Goal: Task Accomplishment & Management: Use online tool/utility

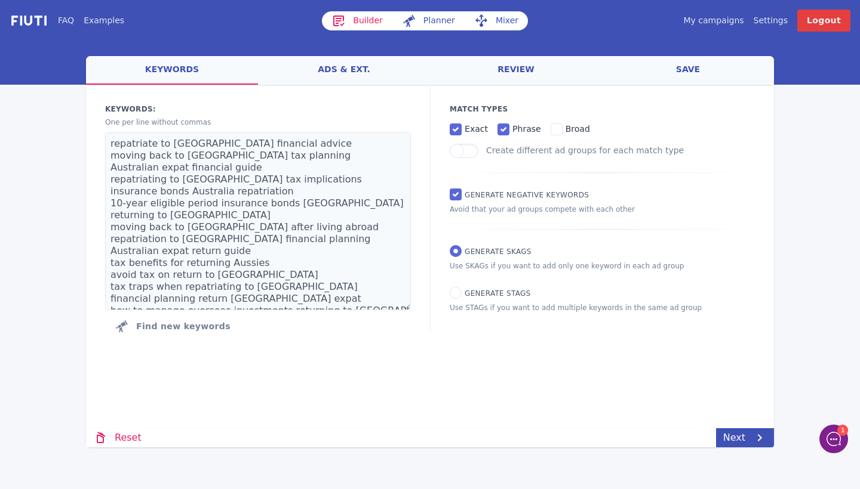
click at [355, 73] on link "ads & ext." at bounding box center [344, 70] width 172 height 29
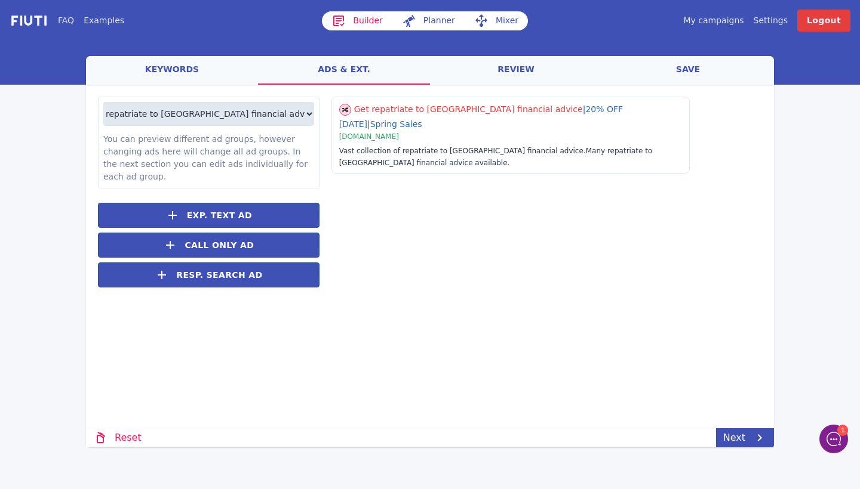
click at [516, 67] on link "review" at bounding box center [516, 70] width 172 height 29
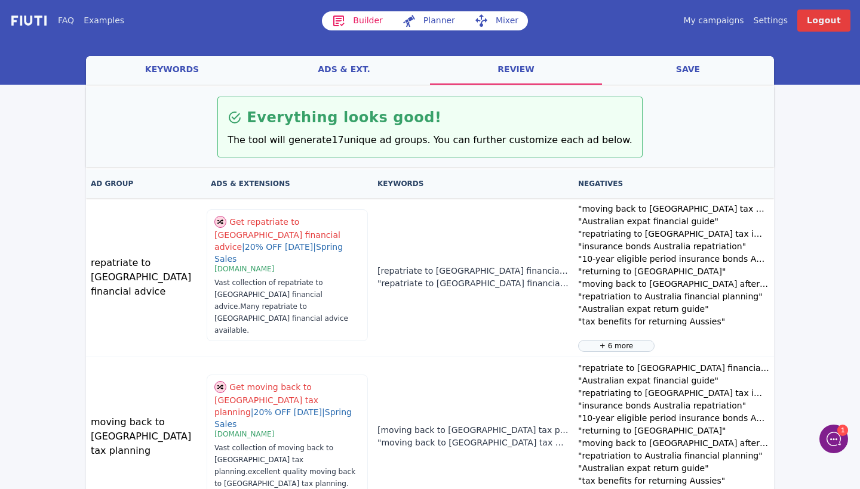
click at [341, 75] on link "ads & ext." at bounding box center [344, 70] width 172 height 29
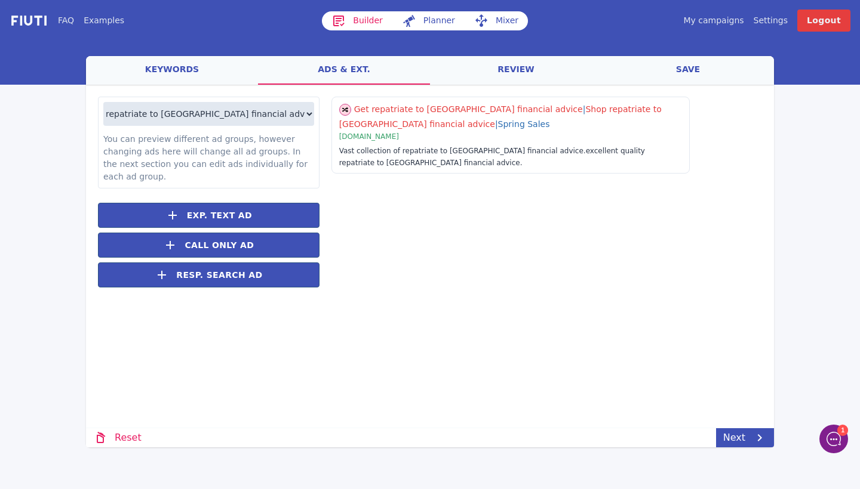
click at [171, 64] on link "keywords" at bounding box center [172, 70] width 172 height 29
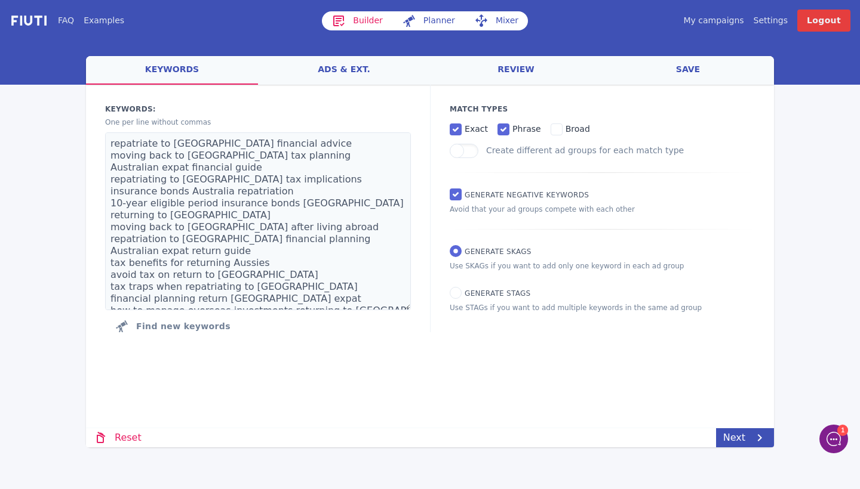
click at [372, 66] on link "ads & ext." at bounding box center [344, 70] width 172 height 29
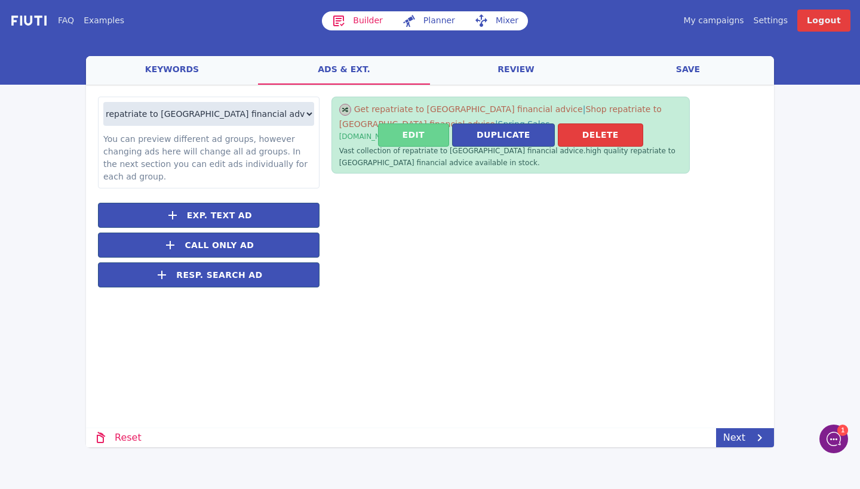
click at [422, 132] on button "Edit" at bounding box center [413, 135] width 71 height 23
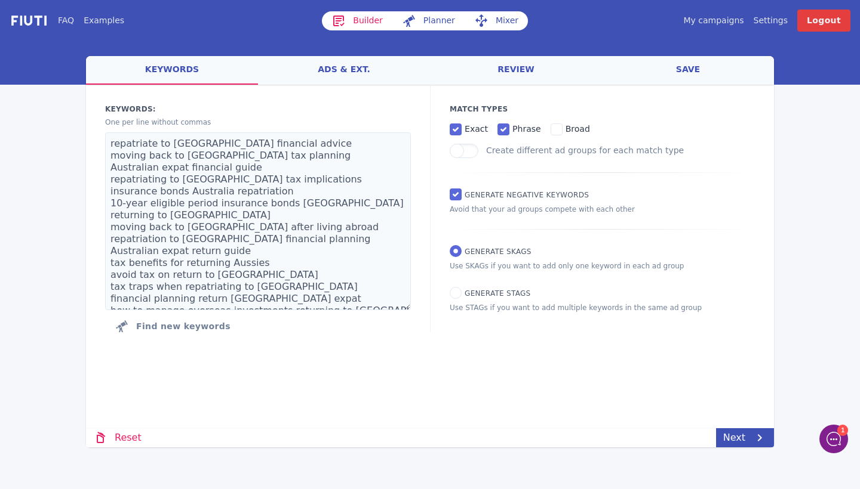
click at [350, 67] on link "ads & ext." at bounding box center [344, 70] width 172 height 29
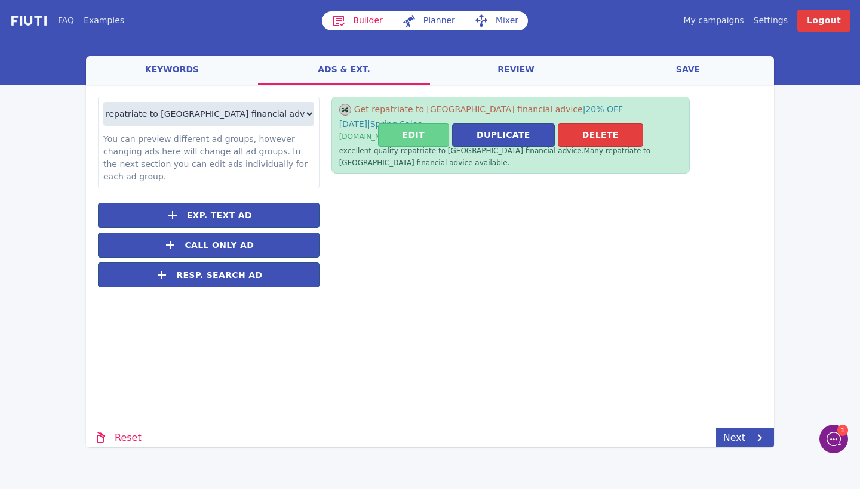
click at [409, 125] on button "Edit" at bounding box center [413, 135] width 71 height 23
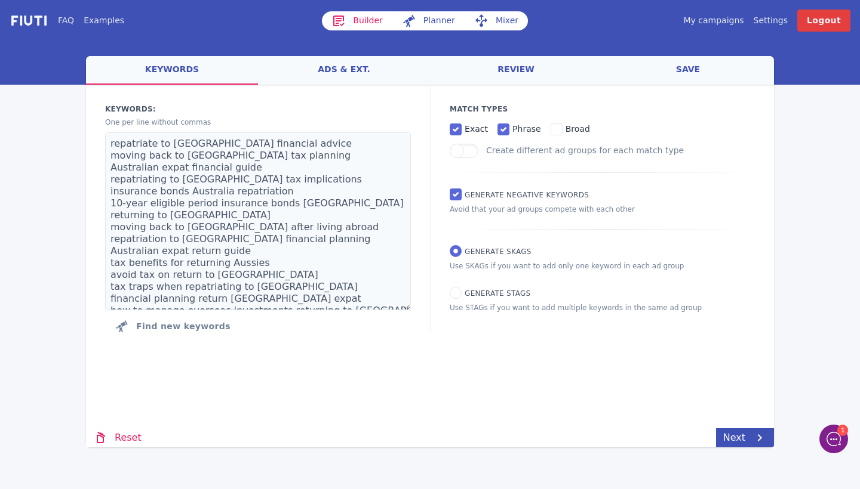
click at [340, 72] on link "ads & ext." at bounding box center [344, 70] width 172 height 29
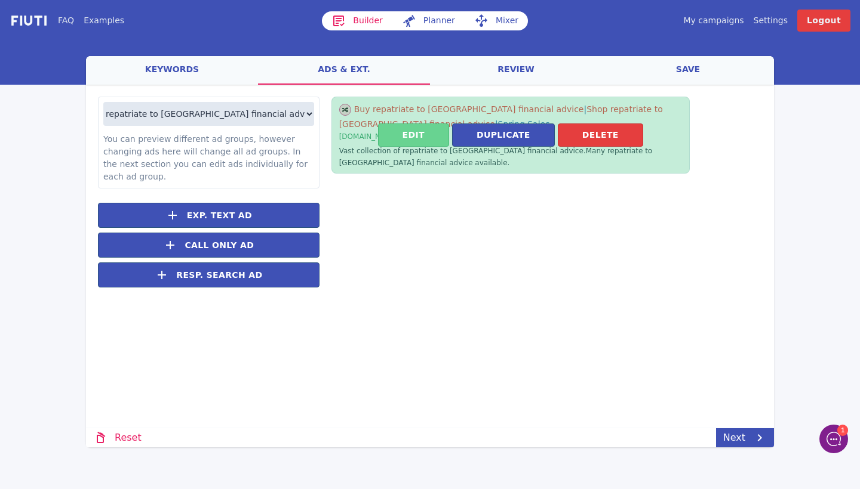
click at [417, 141] on button "Edit" at bounding box center [413, 135] width 71 height 23
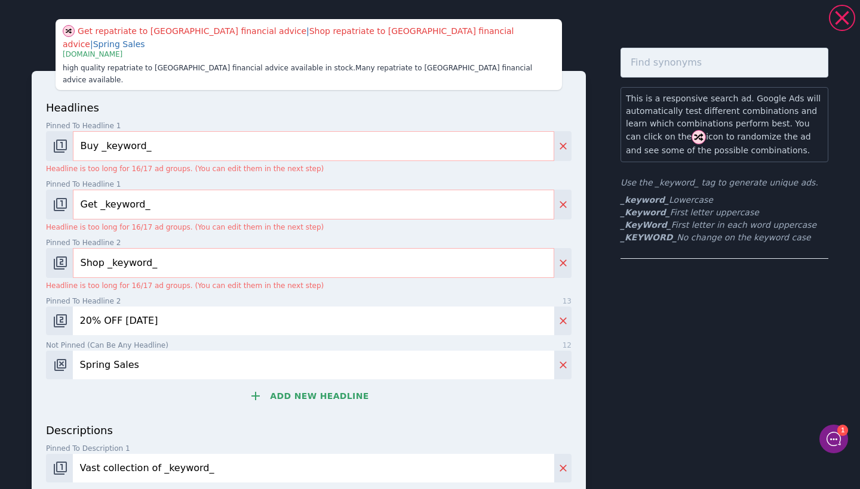
click at [97, 131] on input "Buy _keyword_" at bounding box center [313, 146] width 481 height 30
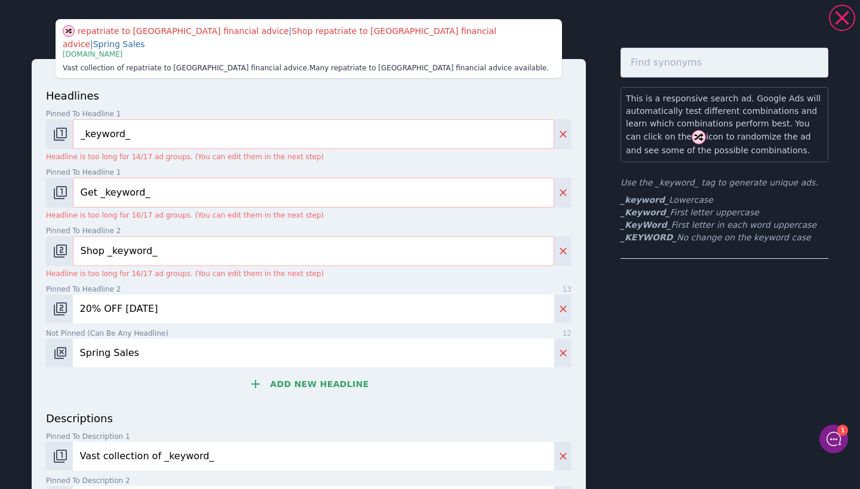
click at [92, 123] on input "_keyword_" at bounding box center [313, 134] width 481 height 30
type input "_KeyWord_"
drag, startPoint x: 150, startPoint y: 177, endPoint x: 45, endPoint y: 177, distance: 105.1
click at [45, 177] on div "headlines Pinned to headline 1 9 _KeyWord_ Headline is too long for 14/17 ad gr…" at bounding box center [309, 357] width 554 height 596
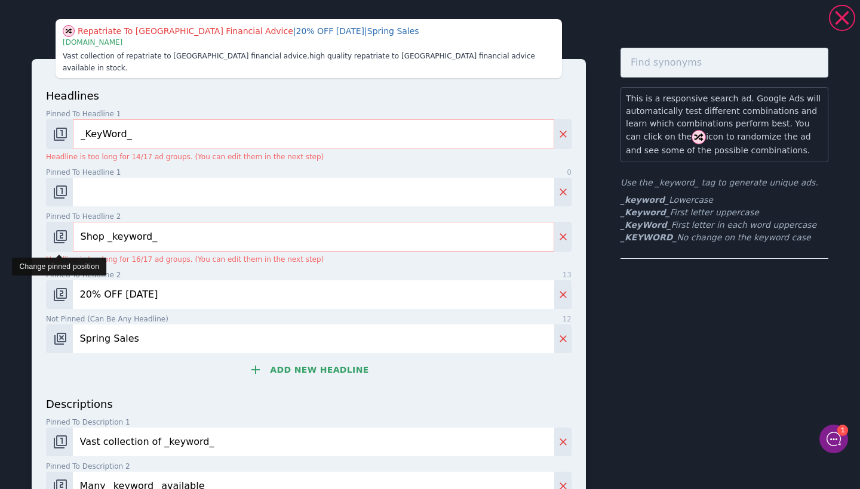
drag, startPoint x: 173, startPoint y: 233, endPoint x: 51, endPoint y: 233, distance: 122.4
click at [51, 233] on div "Shop _keyword_" at bounding box center [308, 237] width 525 height 30
drag, startPoint x: 168, startPoint y: 226, endPoint x: 0, endPoint y: 196, distance: 170.4
click at [0, 196] on div "Repatriate To [GEOGRAPHIC_DATA] Financial Advice | 20% OFF [DATE] | Spring Sale…" at bounding box center [430, 341] width 860 height 672
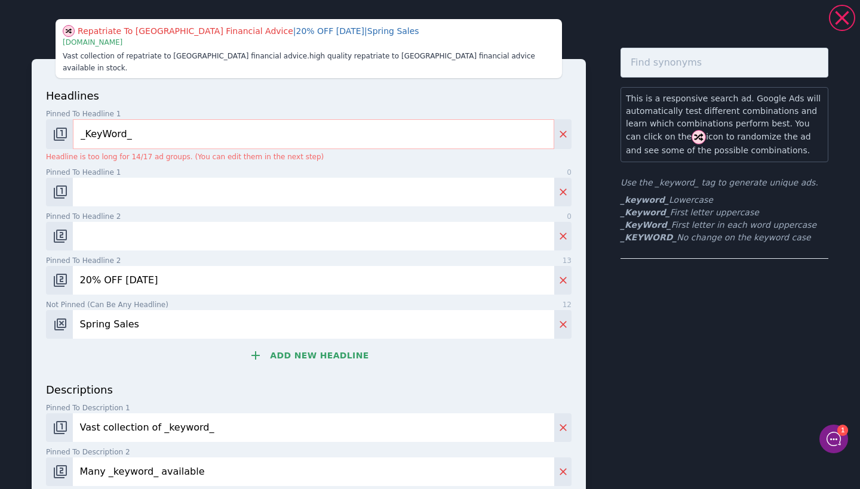
drag, startPoint x: 157, startPoint y: 267, endPoint x: 7, endPoint y: 266, distance: 149.8
click at [7, 266] on div "Repatriate To [GEOGRAPHIC_DATA] Financial Advice | 20% OFF [DATE] | Spring Sale…" at bounding box center [430, 334] width 860 height 658
drag, startPoint x: 141, startPoint y: 318, endPoint x: 70, endPoint y: 307, distance: 71.8
click at [70, 310] on div "Spring Sales" at bounding box center [308, 324] width 525 height 29
click at [63, 185] on img "Change pinned position" at bounding box center [60, 192] width 14 height 14
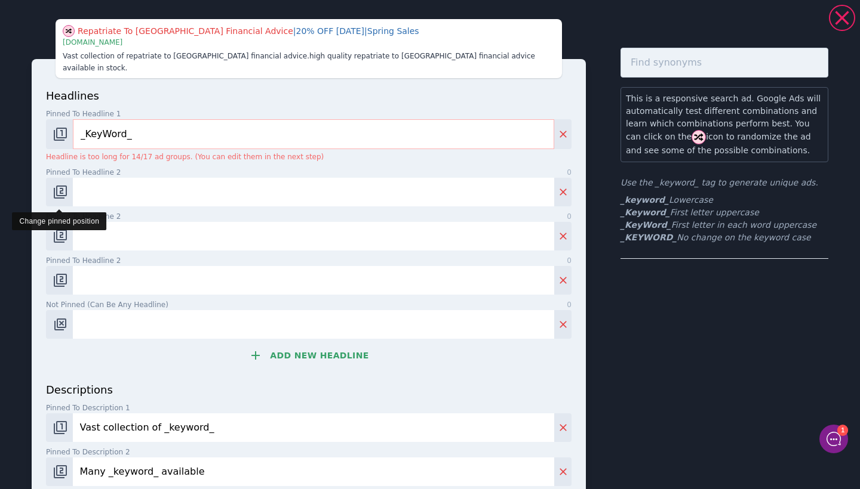
click at [62, 185] on img "Change pinned position" at bounding box center [60, 192] width 14 height 14
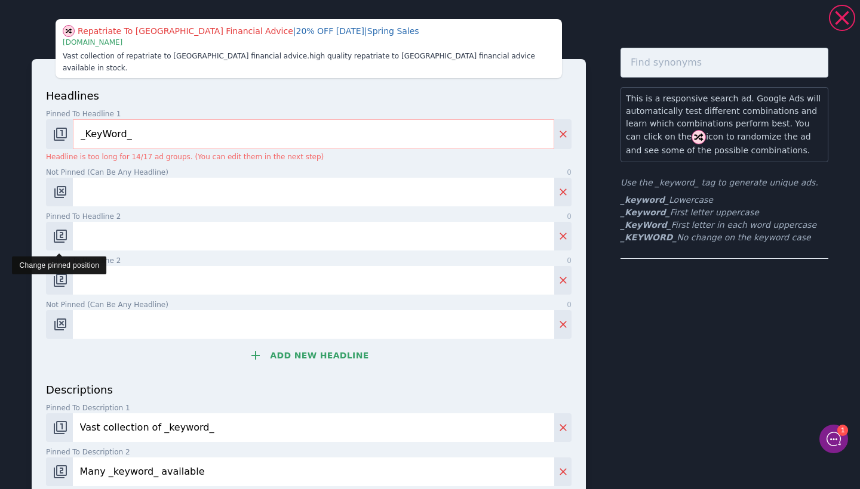
click at [64, 229] on img "Change pinned position" at bounding box center [60, 236] width 14 height 14
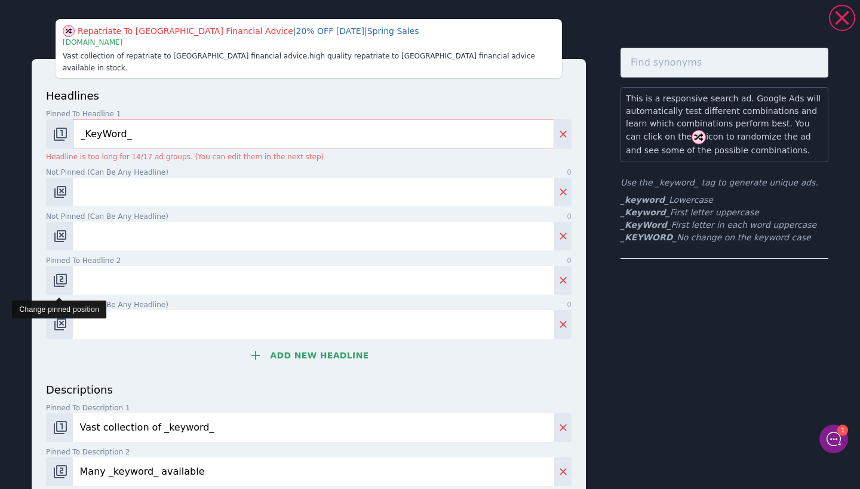
click at [61, 273] on img "Change pinned position" at bounding box center [60, 280] width 14 height 14
click at [305, 349] on button "Add new headline" at bounding box center [308, 356] width 525 height 24
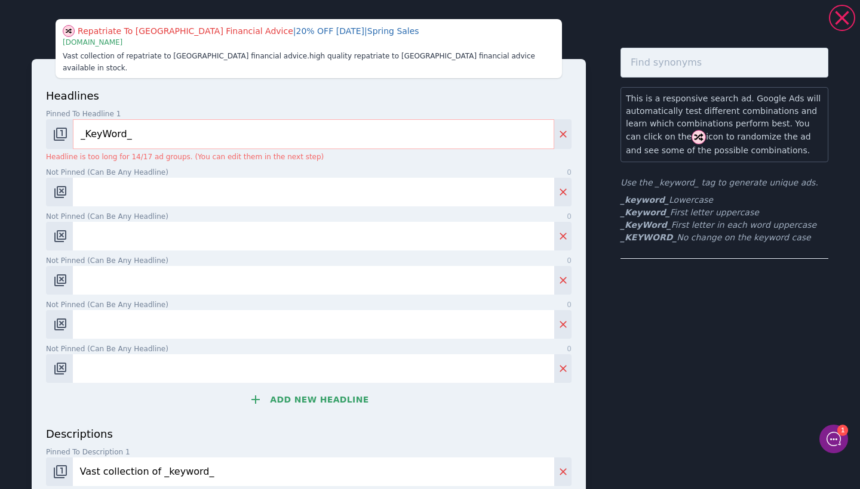
click at [307, 388] on button "Add new headline" at bounding box center [308, 400] width 525 height 24
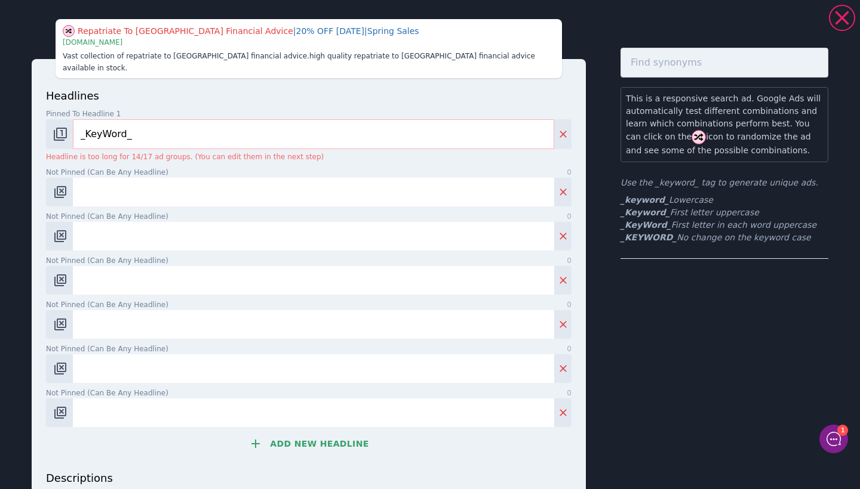
click at [311, 432] on button "Add new headline" at bounding box center [308, 444] width 525 height 24
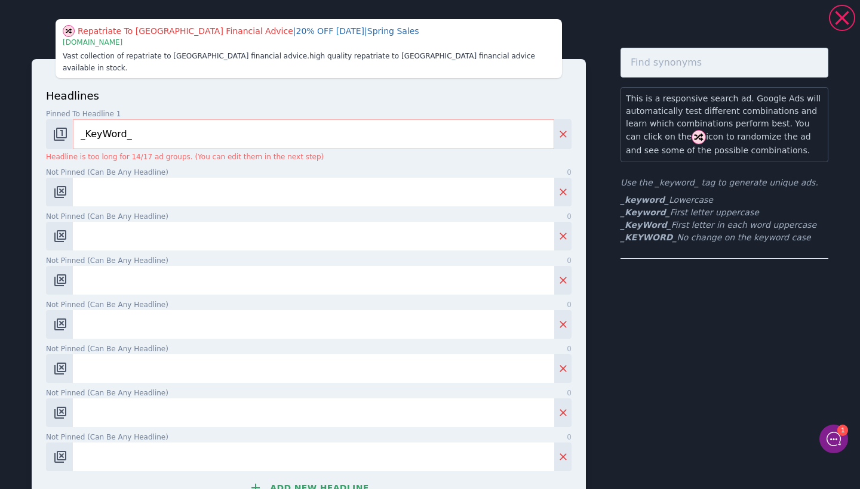
click at [312, 476] on button "Add new headline" at bounding box center [308, 488] width 525 height 24
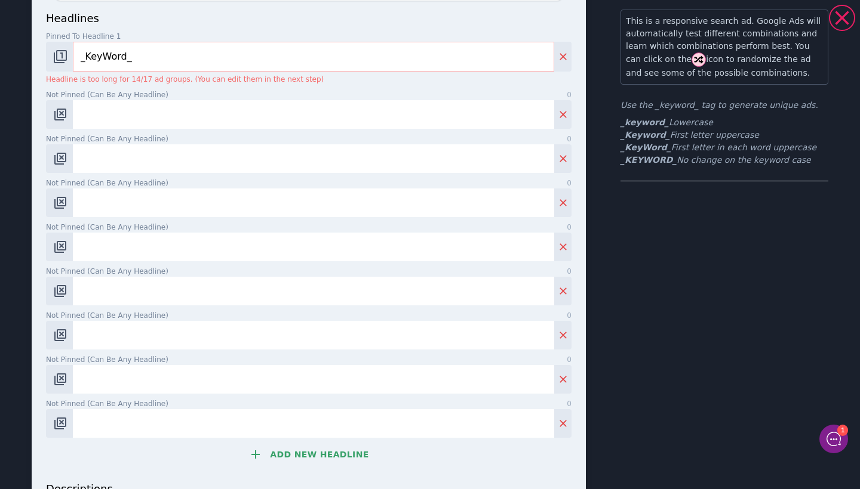
scroll to position [78, 0]
click at [223, 104] on input "Not pinned (Can be any headline) 0" at bounding box center [313, 114] width 481 height 29
paste input "Repatriating to [GEOGRAPHIC_DATA]?"
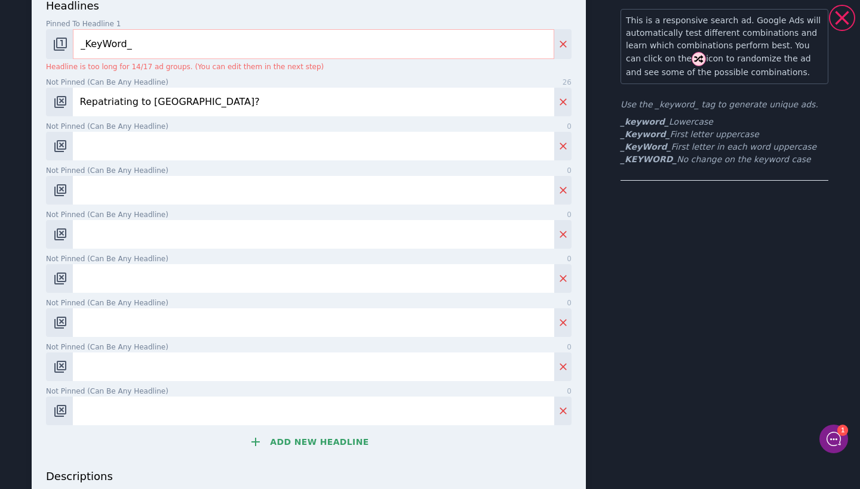
type input "Repatriating to [GEOGRAPHIC_DATA]?"
click at [162, 143] on input "Not pinned (Can be any headline) 0" at bounding box center [313, 146] width 481 height 29
paste input "Moving Back to [GEOGRAPHIC_DATA]?"
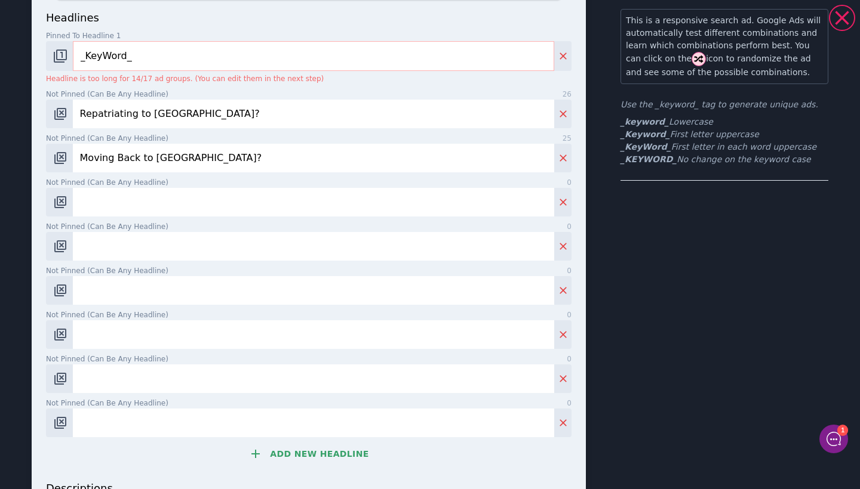
type input "Moving Back to [GEOGRAPHIC_DATA]?"
click at [162, 192] on input "Not pinned (Can be any headline) 0" at bounding box center [313, 202] width 481 height 29
paste input "Get Expert Help for Your Return"
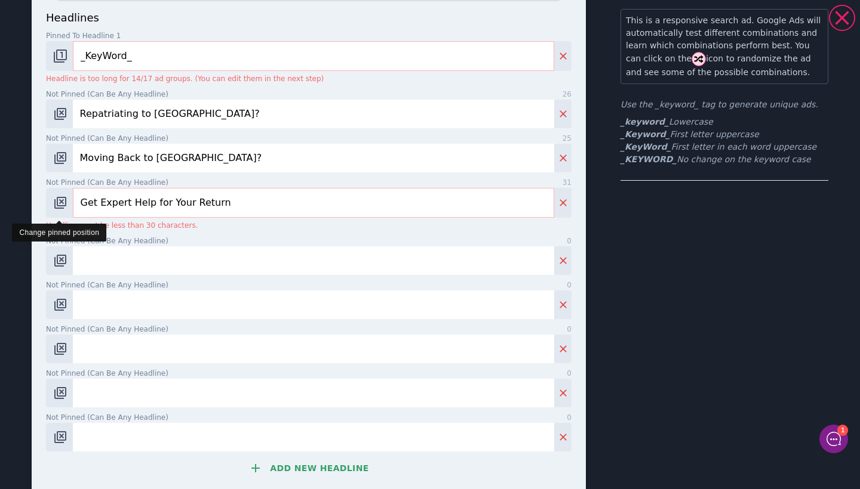
drag, startPoint x: 98, startPoint y: 192, endPoint x: 56, endPoint y: 192, distance: 42.4
click at [56, 192] on div "Get Expert Help for Your Return" at bounding box center [308, 203] width 525 height 30
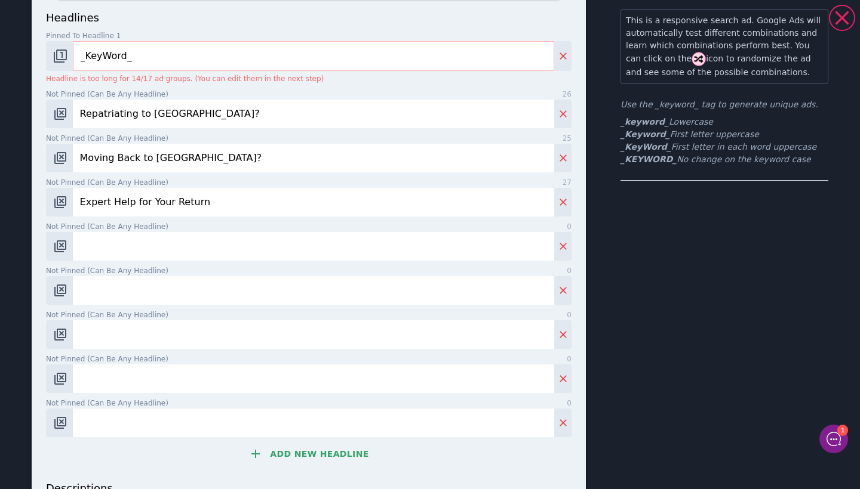
type input "Expert Help for Your Return"
click at [108, 236] on input "Not pinned (Can be any headline) 0" at bounding box center [313, 246] width 481 height 29
paste input "Plan Your Australia Return [DATE]"
type input "Plan Your Australia Return"
click at [131, 276] on input "Not pinned (Can be any headline) 0" at bounding box center [313, 290] width 481 height 29
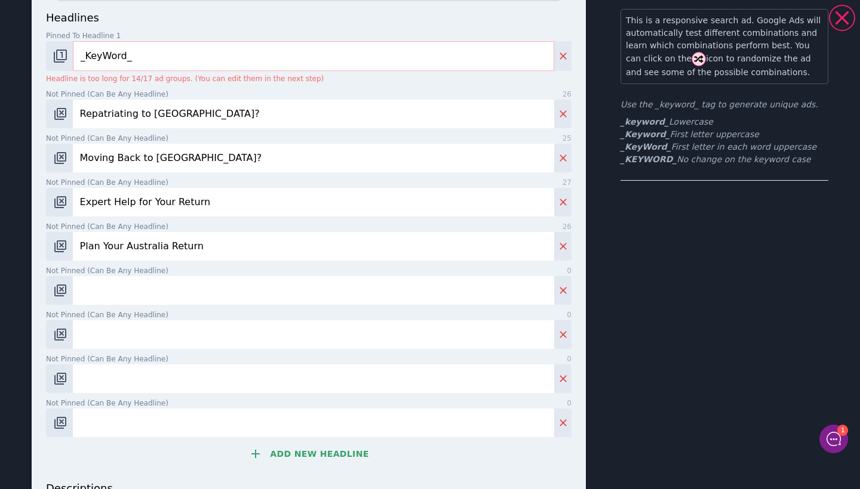
paste input "Maximise Your Return to [GEOGRAPHIC_DATA]"
type input "Maximise Your Return to Aus"
click at [215, 327] on input "Not pinned (Can be any headline) 0" at bounding box center [313, 335] width 481 height 29
paste input "Taxes & Superannuation in Aus"
type input "Taxes & Superannuation in Aus"
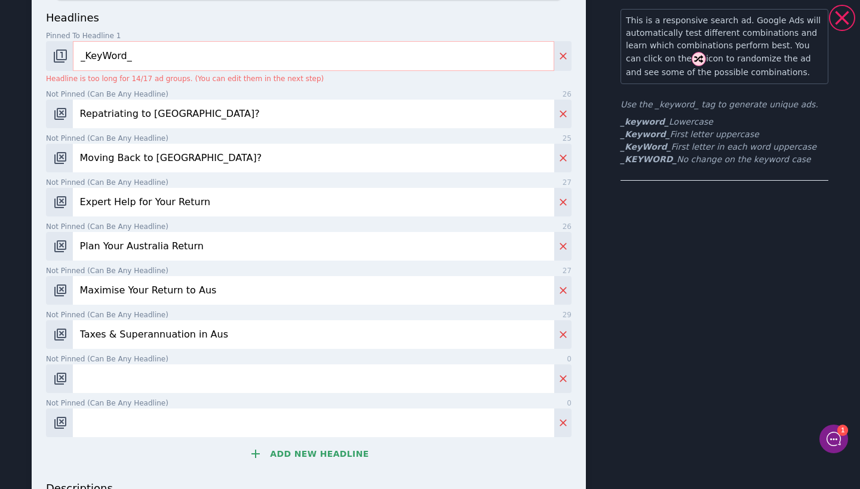
click at [127, 368] on input "Not pinned (Can be any headline) 0" at bounding box center [313, 379] width 481 height 29
paste input "Smooth Return to [GEOGRAPHIC_DATA]"
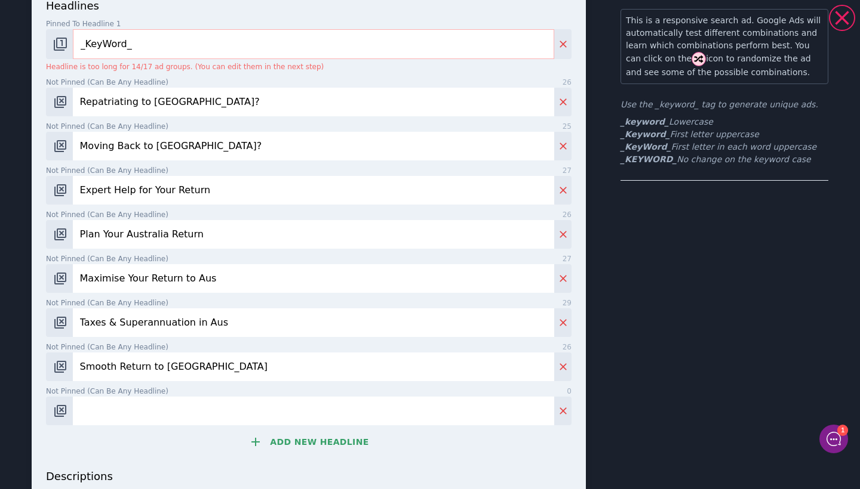
type input "Smooth Return to [GEOGRAPHIC_DATA]"
click at [100, 418] on input "Not pinned (Can be any headline) 0" at bounding box center [313, 411] width 481 height 29
paste input "Expert Advice for [GEOGRAPHIC_DATA] Return"
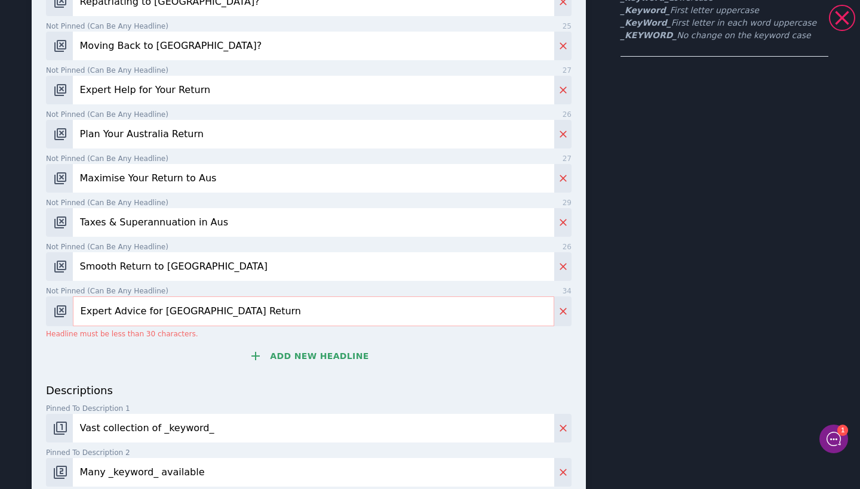
scroll to position [205, 0]
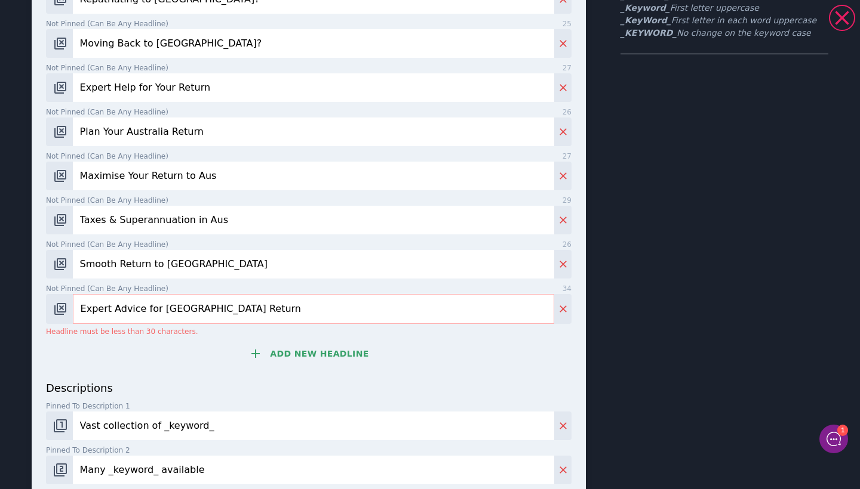
click at [194, 294] on input "Expert Advice for [GEOGRAPHIC_DATA] Return" at bounding box center [313, 309] width 481 height 30
click at [196, 294] on input "Expert Advice for [GEOGRAPHIC_DATA] Return" at bounding box center [313, 309] width 481 height 30
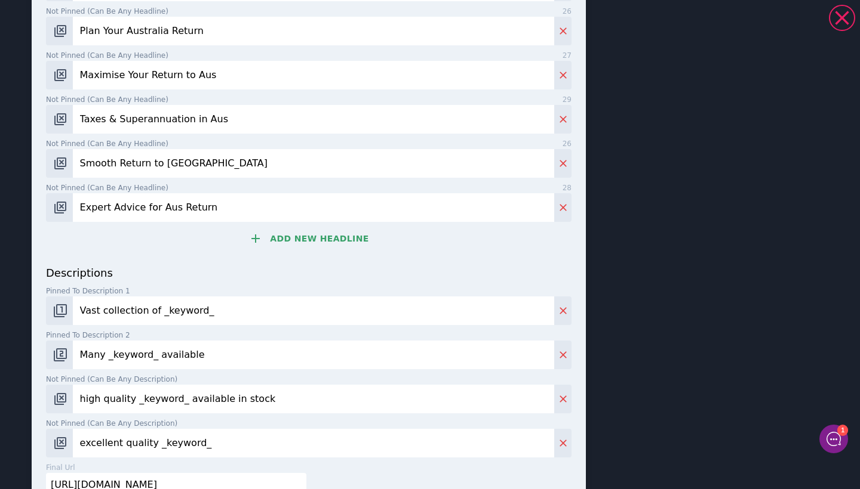
scroll to position [397, 0]
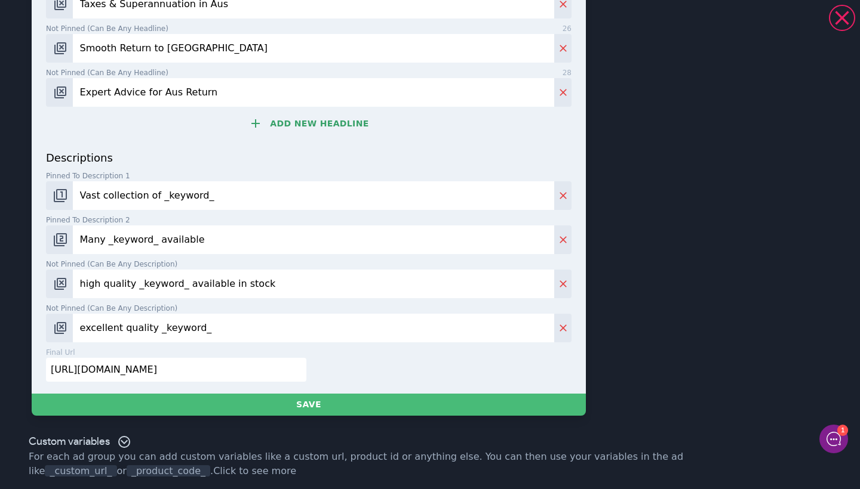
type input "Expert Advice for Aus Return"
drag, startPoint x: 214, startPoint y: 196, endPoint x: 93, endPoint y: 195, distance: 120.6
click at [93, 195] on input "Vast collection of _keyword_" at bounding box center [313, 195] width 481 height 29
type input "V"
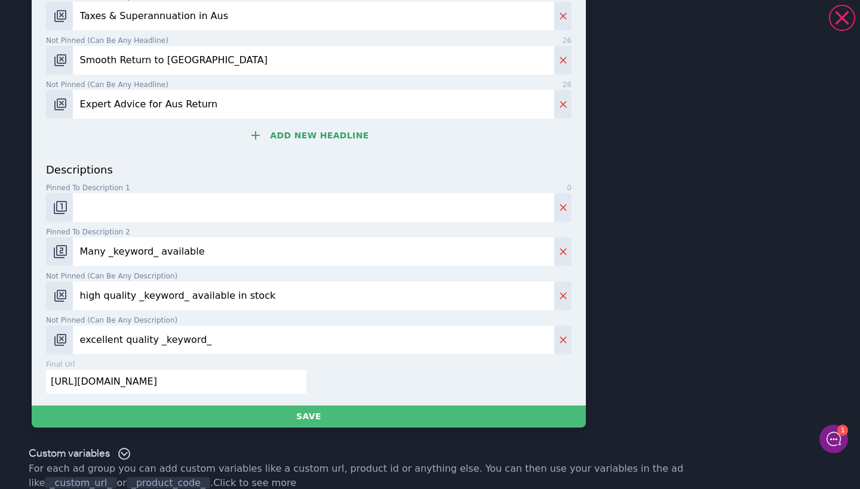
drag, startPoint x: 208, startPoint y: 245, endPoint x: 45, endPoint y: 243, distance: 162.4
click at [45, 243] on div "headlines Pinned to headline 1 9 _KeyWord_ Headline is too long for 14/17 ad gr…" at bounding box center [309, 34] width 554 height 744
drag, startPoint x: 261, startPoint y: 290, endPoint x: 3, endPoint y: 289, distance: 258.5
click at [3, 289] on div "Repatriate To [GEOGRAPHIC_DATA] Financial Advice | Maximise Your Return to [GEO…" at bounding box center [430, 25] width 860 height 835
drag, startPoint x: 204, startPoint y: 325, endPoint x: 81, endPoint y: 313, distance: 123.0
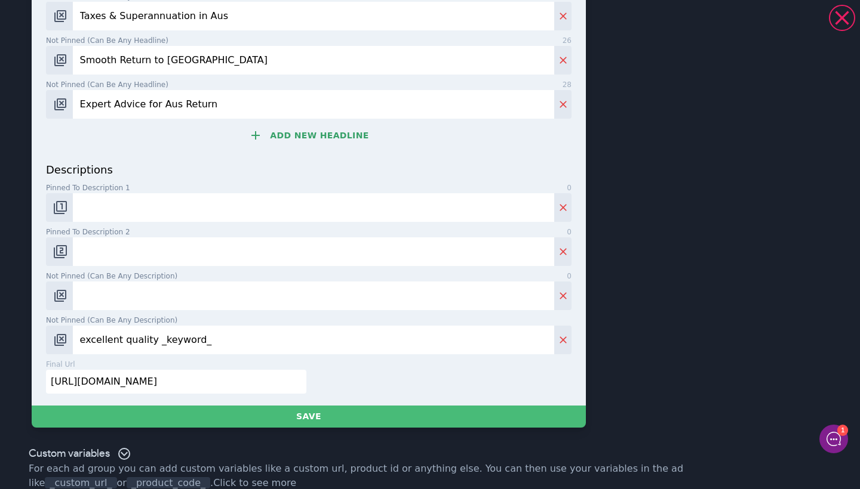
click at [81, 315] on div "Not pinned (Can be any description) 27 excellent quality _keyword_" at bounding box center [308, 334] width 525 height 39
click at [64, 201] on img "Change pinned position" at bounding box center [60, 208] width 14 height 14
click at [60, 201] on img "Change pinned position" at bounding box center [60, 208] width 14 height 14
click at [63, 245] on img "Change pinned position" at bounding box center [60, 252] width 14 height 14
click at [168, 193] on input "Not pinned (Can be any description) 0" at bounding box center [313, 207] width 481 height 29
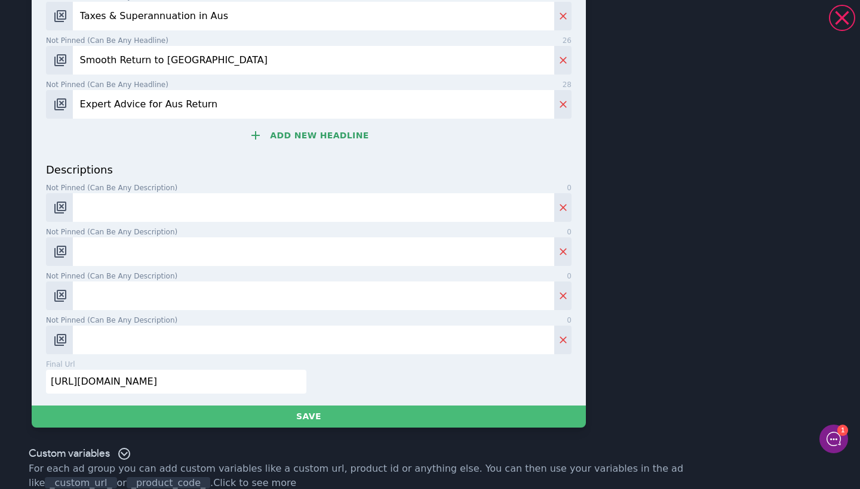
paste input "Download the FREE guide for advice on tax, superannuation, and more."
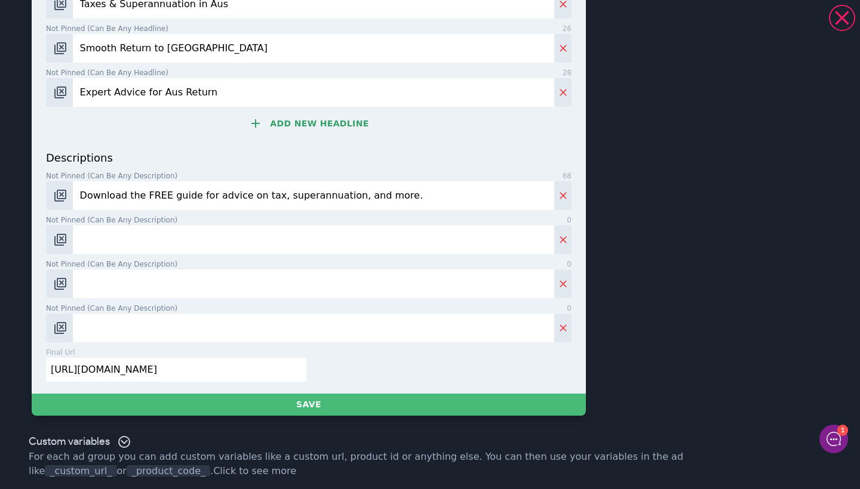
type input "Download the FREE guide for advice on tax, superannuation, and more."
click at [211, 243] on input "Not pinned (Can be any description) 0" at bounding box center [313, 240] width 481 height 29
paste input "Plan your return to [GEOGRAPHIC_DATA] with advice on taxes, mortgages, & supera…"
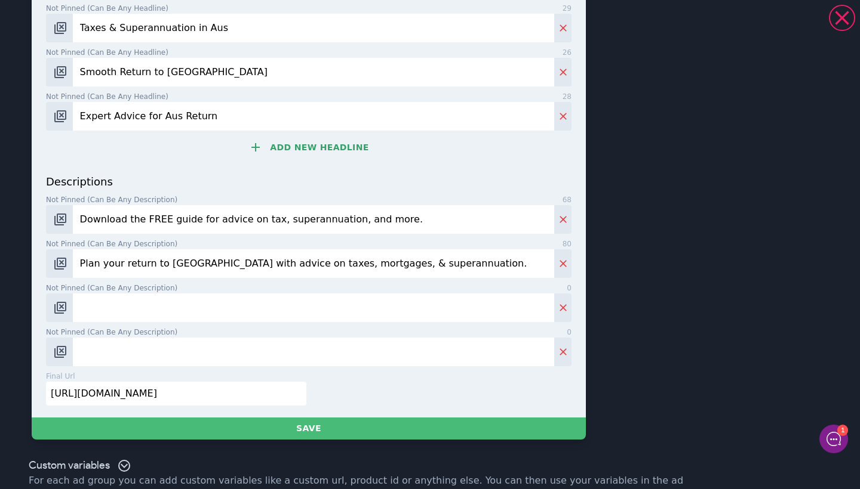
type input "Plan your return to [GEOGRAPHIC_DATA] with advice on taxes, mortgages, & supera…"
click at [110, 297] on input "Not pinned (Can be any description) 0" at bounding box center [313, 308] width 481 height 29
click at [431, 14] on input "Taxes & Superannuation in Aus" at bounding box center [313, 28] width 481 height 29
click at [167, 296] on input "Not pinned (Can be any description) 0" at bounding box center [313, 308] width 481 height 29
paste input "Maximise your wealth & minimise tax on your return to [GEOGRAPHIC_DATA] with ex…"
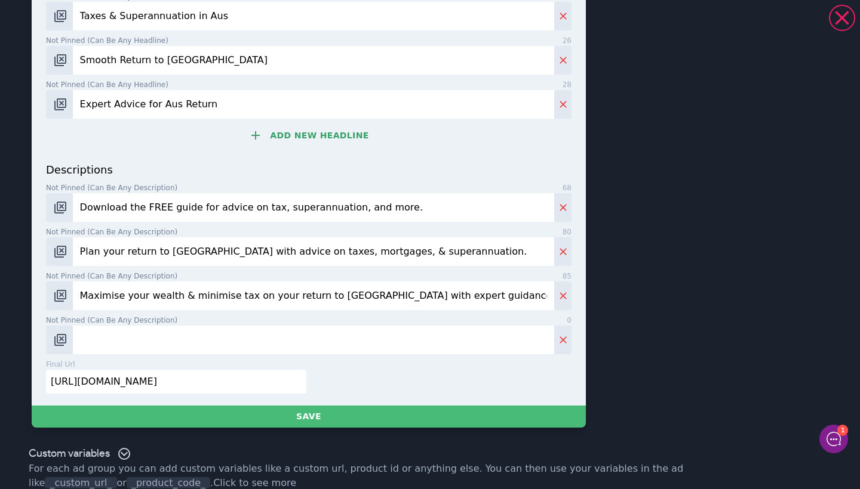
type input "Maximise your wealth & minimise tax on your return to [GEOGRAPHIC_DATA] with ex…"
click at [149, 335] on input "Not pinned (Can be any description) 0" at bounding box center [313, 340] width 481 height 29
paste input "Get tailored advice on managing assets, pensions, and tax when returning to [GE…"
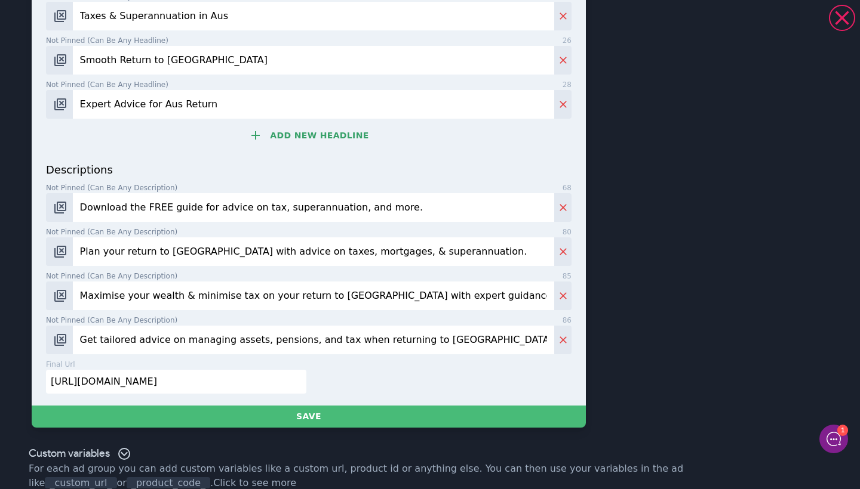
type input "Get tailored advice on managing assets, pensions, and tax when returning to [GE…"
drag, startPoint x: 233, startPoint y: 385, endPoint x: 54, endPoint y: 385, distance: 179.1
click at [54, 385] on input "[URL][DOMAIN_NAME]" at bounding box center [176, 382] width 260 height 24
type input "h"
paste input "[URL][DOMAIN_NAME]"
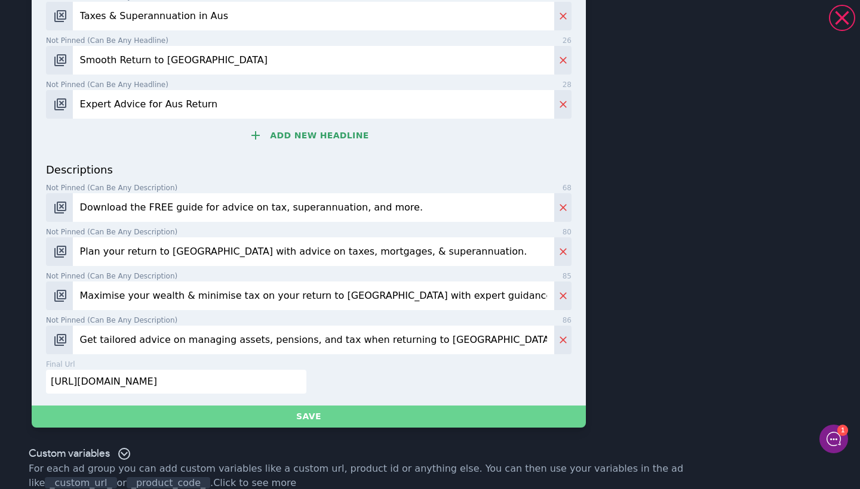
type input "[URL][DOMAIN_NAME]"
click at [324, 418] on button "Save" at bounding box center [309, 417] width 554 height 22
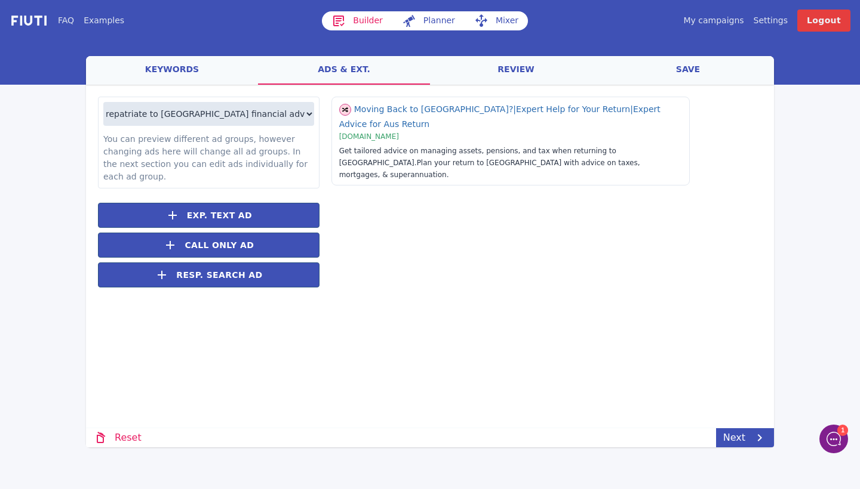
click at [537, 82] on link "review" at bounding box center [516, 70] width 172 height 29
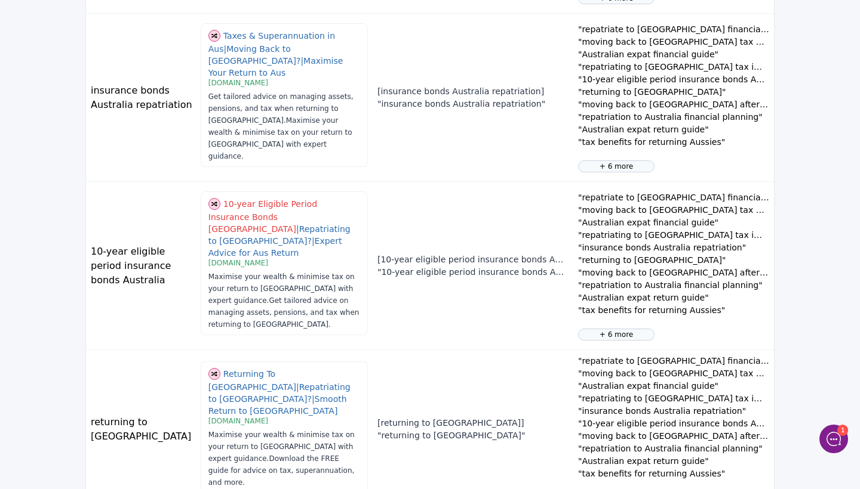
scroll to position [840, 0]
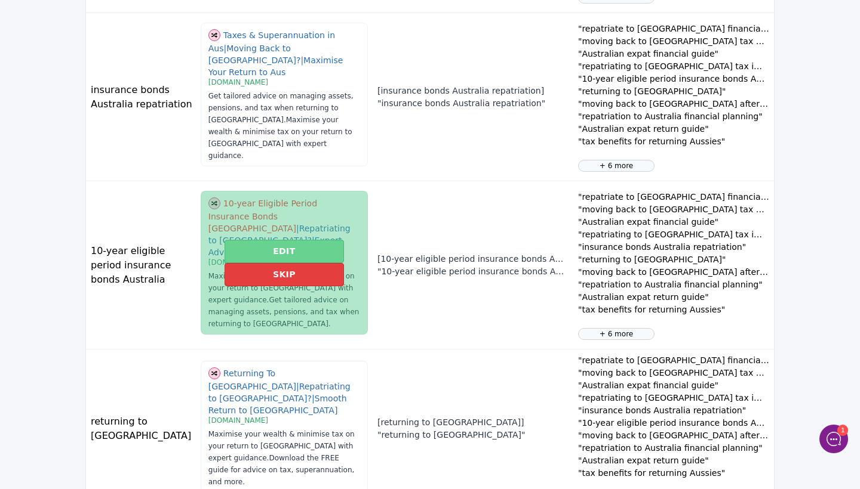
click at [293, 240] on button "Edit" at bounding box center [283, 251] width 119 height 23
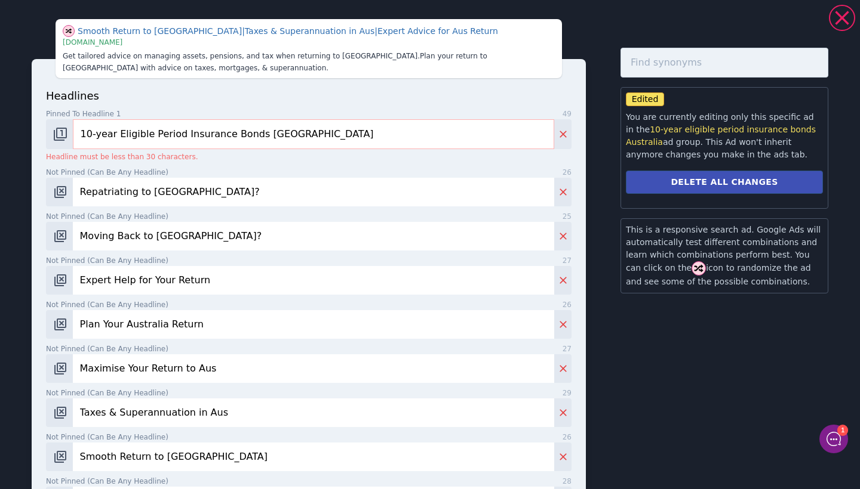
click at [294, 134] on input "10-year Eligible Period Insurance Bonds [GEOGRAPHIC_DATA]" at bounding box center [313, 134] width 481 height 30
click at [95, 134] on input "10-year Eligible Period Insurance Bonds Aus" at bounding box center [313, 134] width 481 height 30
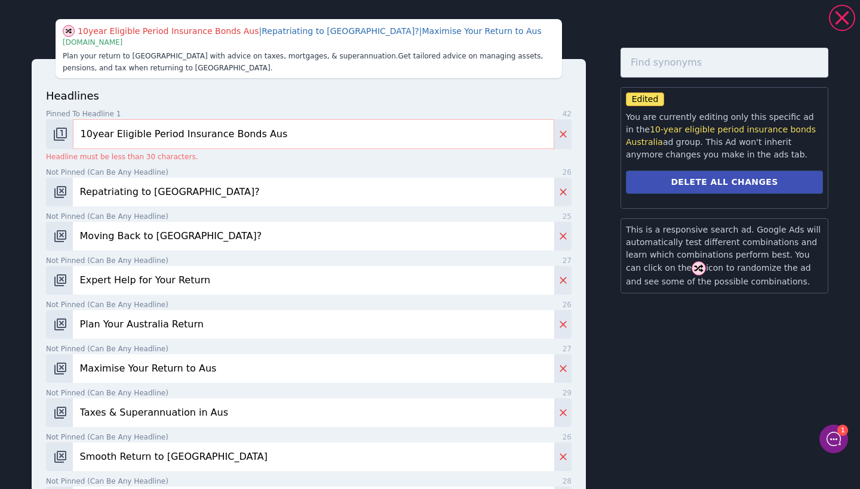
click at [279, 134] on input "10year Eligible Period Insurance Bonds Aus" at bounding box center [313, 134] width 481 height 30
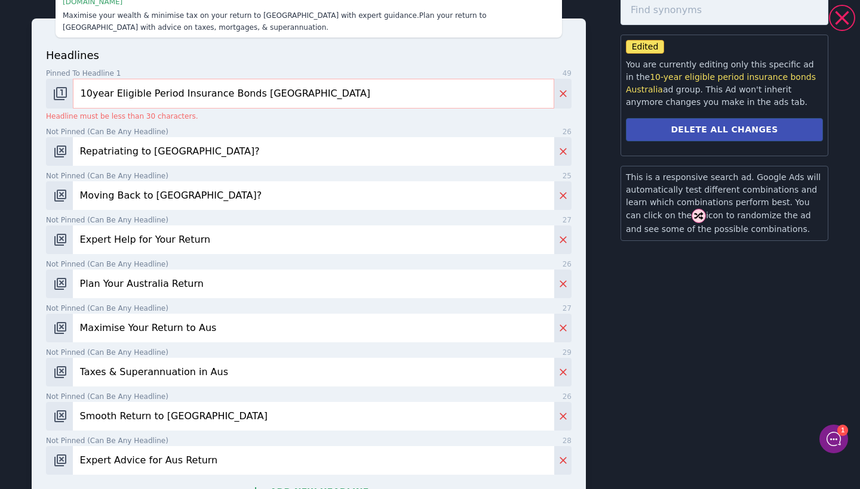
scroll to position [57, 0]
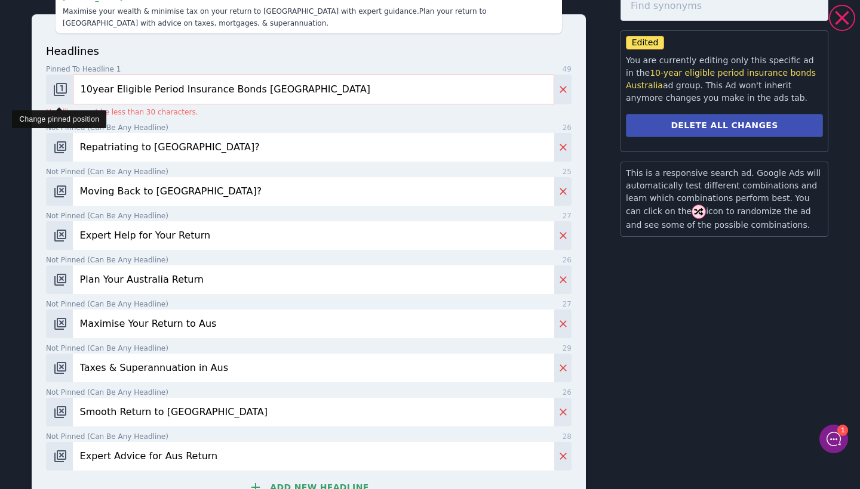
drag, startPoint x: 174, startPoint y: 79, endPoint x: 53, endPoint y: 72, distance: 120.8
click at [53, 75] on div "10year Eligible Period Insurance Bonds [GEOGRAPHIC_DATA]" at bounding box center [308, 90] width 525 height 30
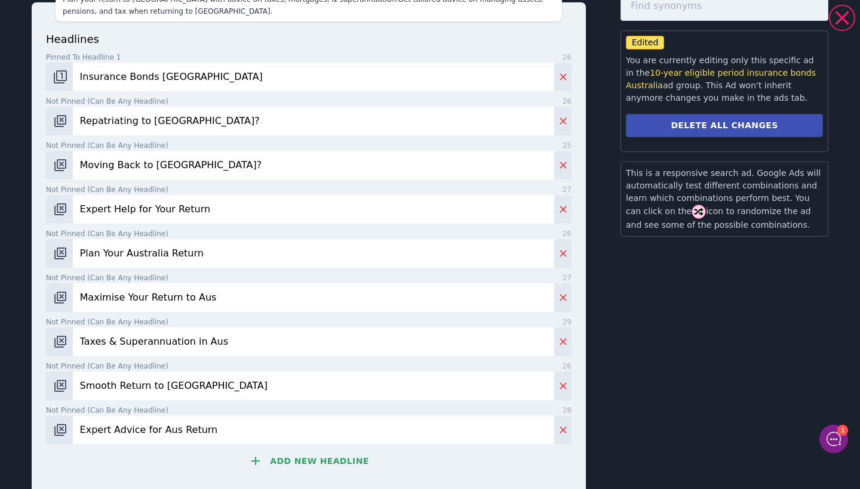
scroll to position [340, 0]
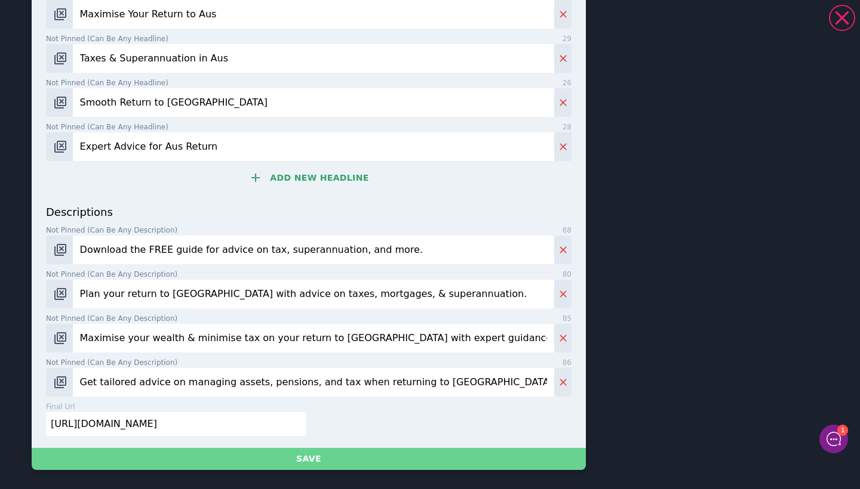
type input "Insurance Bonds [GEOGRAPHIC_DATA]"
click at [310, 458] on button "Save" at bounding box center [309, 459] width 554 height 22
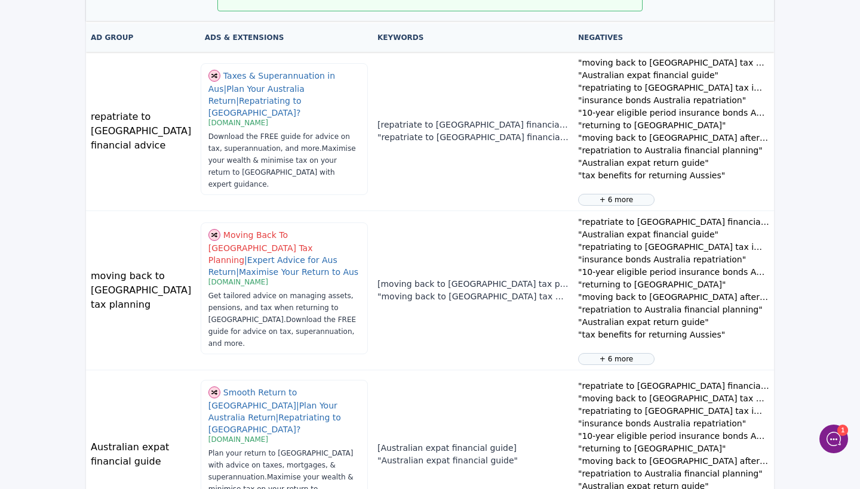
scroll to position [147, 0]
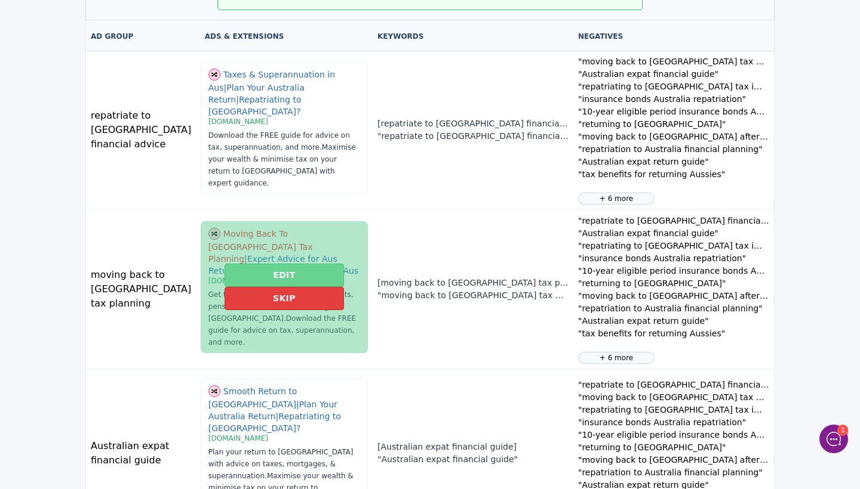
click at [275, 270] on button "Edit" at bounding box center [283, 275] width 119 height 23
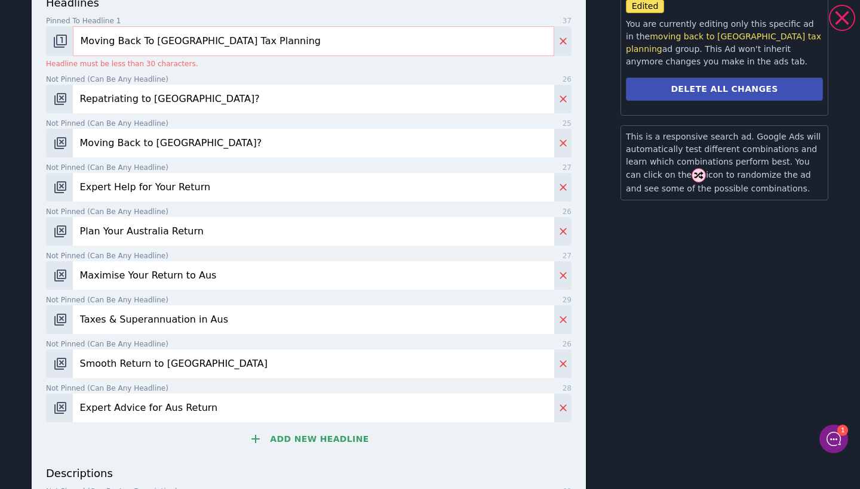
scroll to position [94, 0]
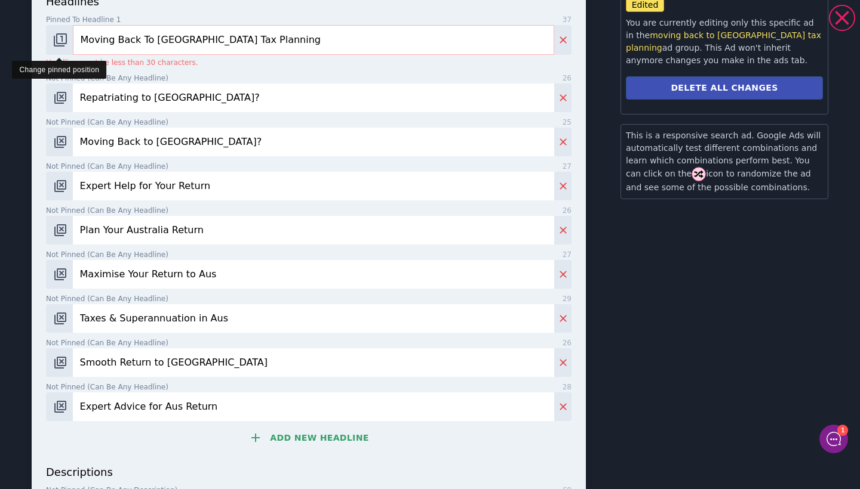
drag, startPoint x: 152, startPoint y: 39, endPoint x: 54, endPoint y: 36, distance: 98.0
click at [54, 36] on div "Moving Back To [GEOGRAPHIC_DATA] Tax Planning" at bounding box center [308, 40] width 525 height 30
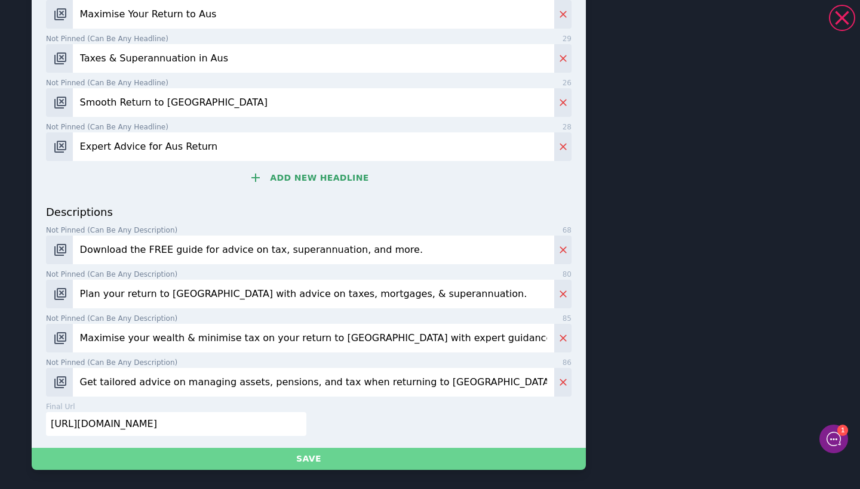
scroll to position [340, 0]
type input "Australia Tax Planning"
click at [321, 458] on button "Save" at bounding box center [309, 459] width 554 height 22
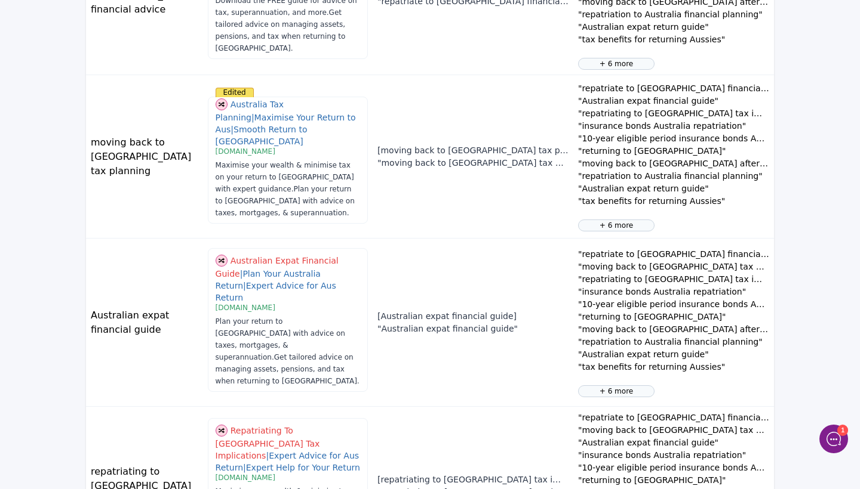
scroll to position [294, 0]
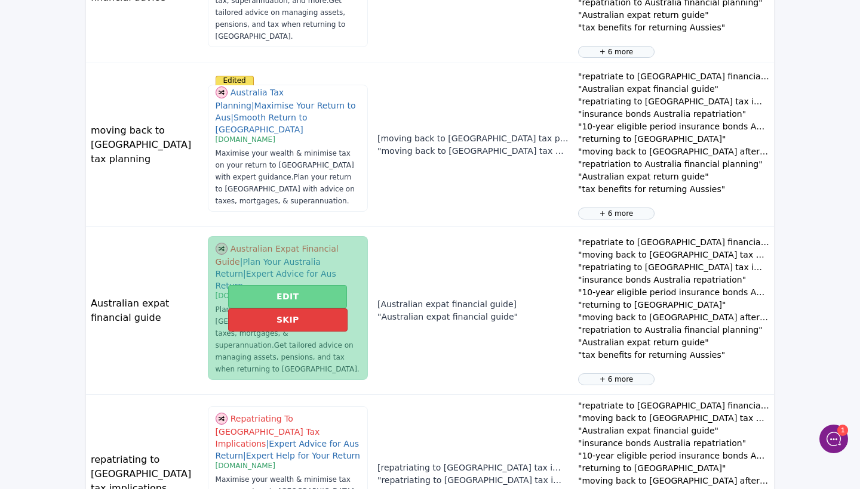
click at [295, 291] on button "Edit" at bounding box center [287, 296] width 119 height 23
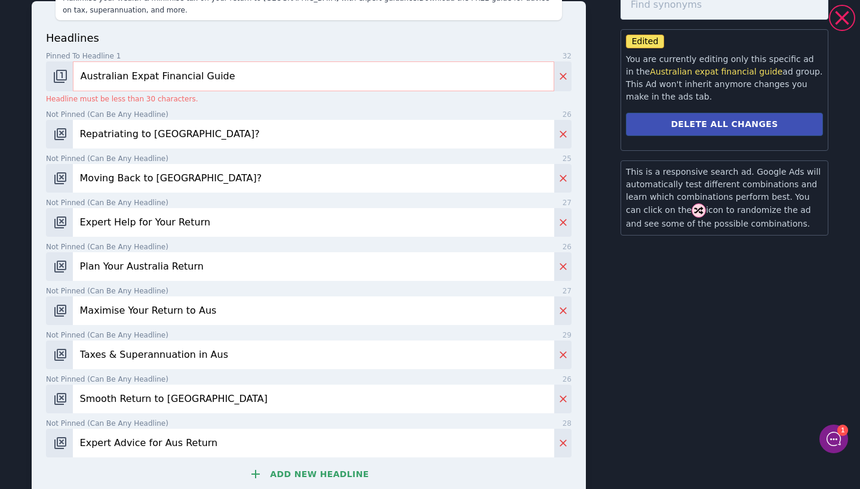
scroll to position [76, 0]
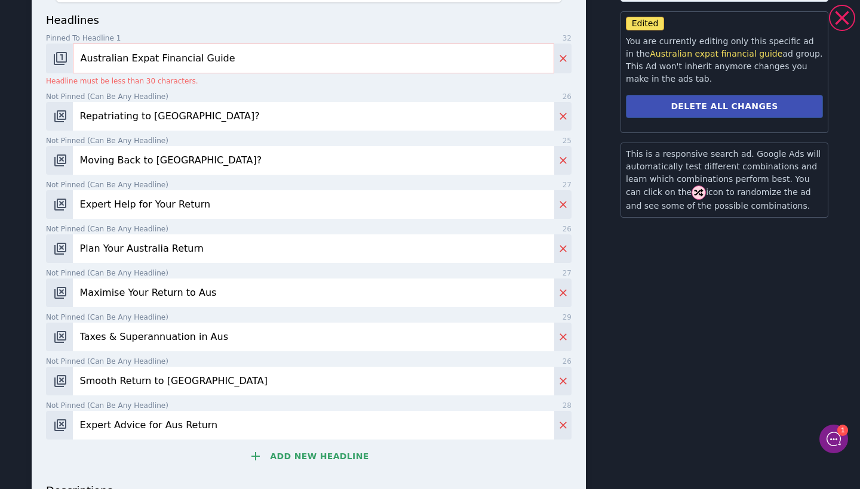
click at [238, 64] on input "Australian Expat Financial Guide" at bounding box center [313, 59] width 481 height 30
click at [193, 61] on input "Australian Expat Financial Guide" at bounding box center [313, 59] width 481 height 30
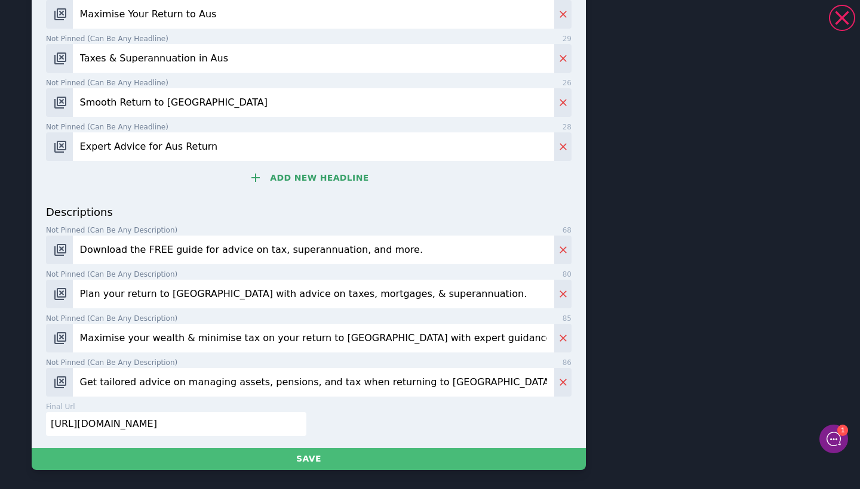
scroll to position [340, 0]
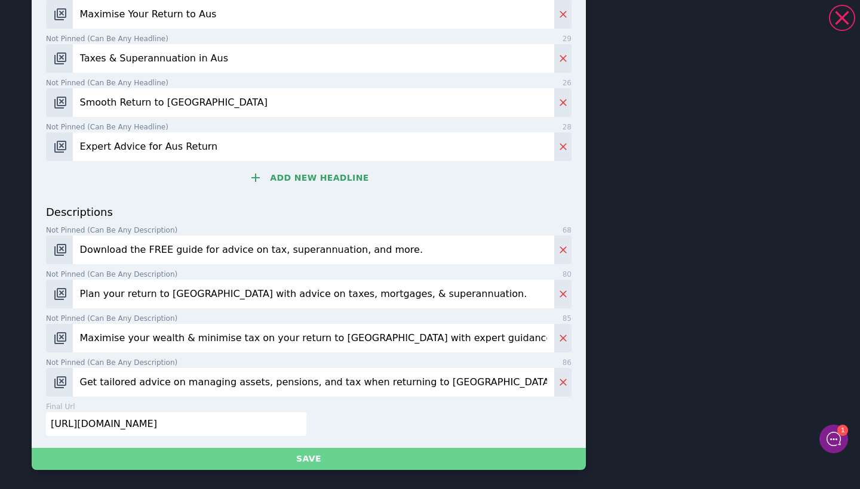
type input "Australian Expat Guide"
click at [314, 457] on button "Save" at bounding box center [309, 459] width 554 height 22
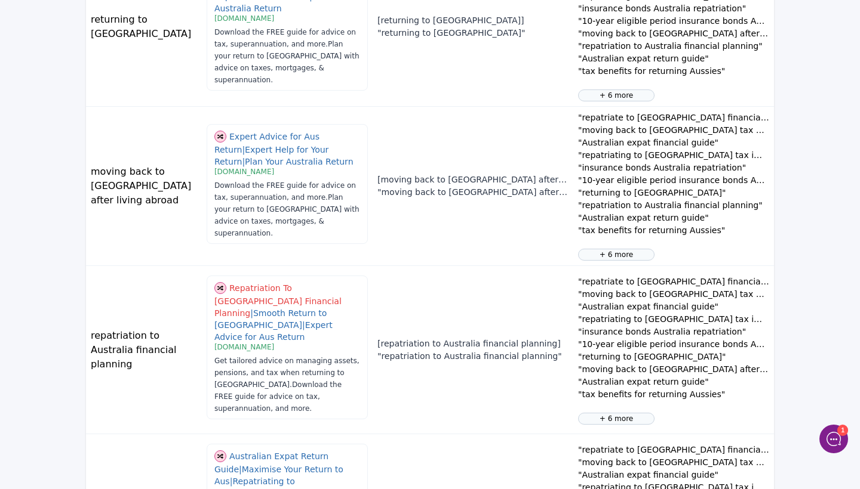
scroll to position [1282, 0]
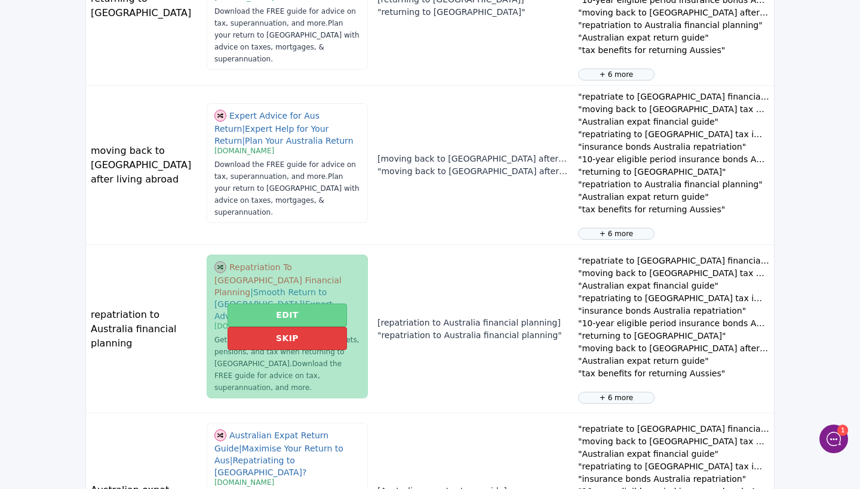
click at [276, 304] on button "Edit" at bounding box center [286, 315] width 119 height 23
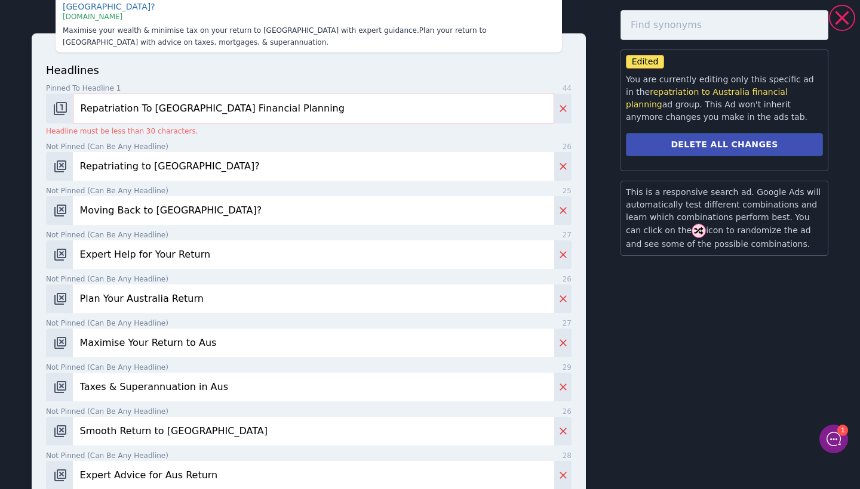
scroll to position [35, 0]
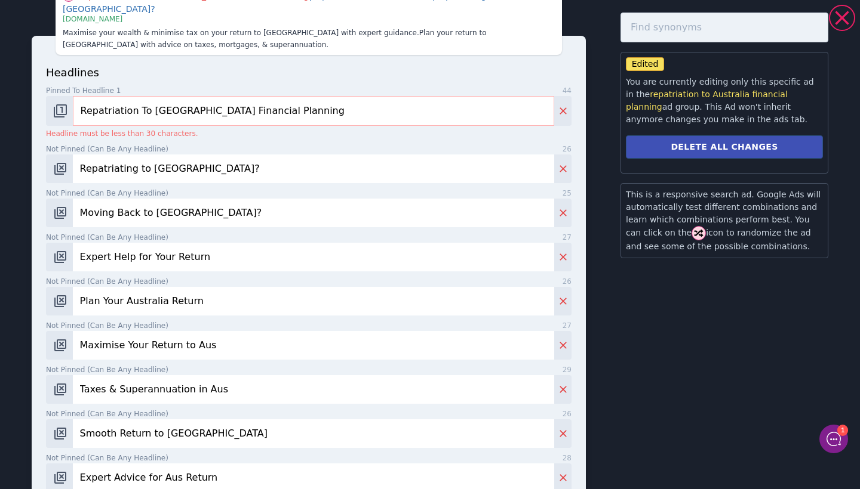
click at [227, 100] on input "Repatriation To [GEOGRAPHIC_DATA] Financial Planning" at bounding box center [313, 111] width 481 height 30
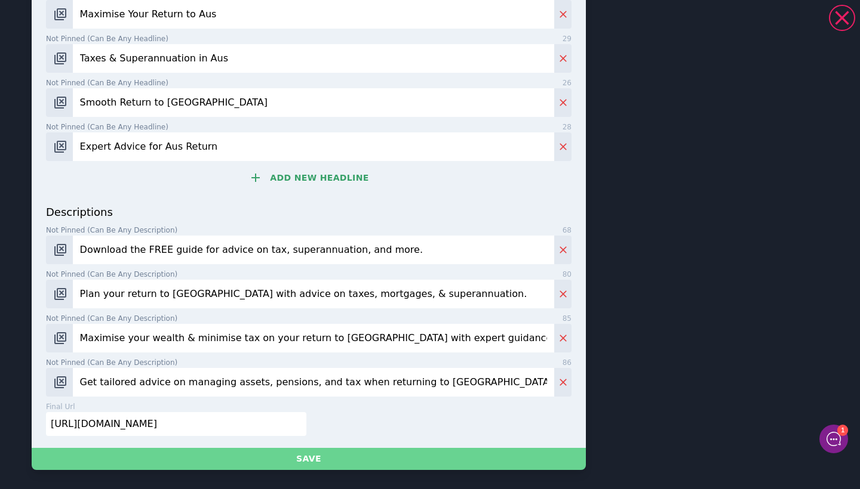
scroll to position [340, 0]
type input "Repatriation To Aus Planning"
click at [324, 460] on button "Save" at bounding box center [309, 459] width 554 height 22
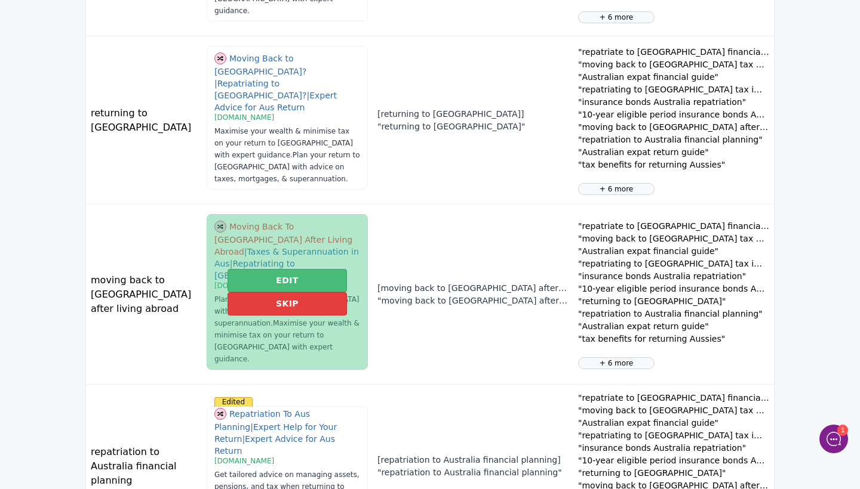
scroll to position [1185, 0]
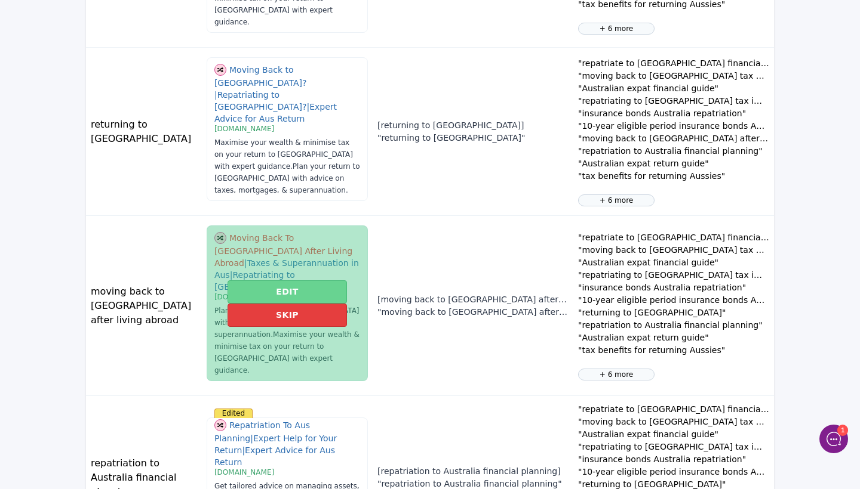
click at [293, 281] on button "Edit" at bounding box center [286, 292] width 119 height 23
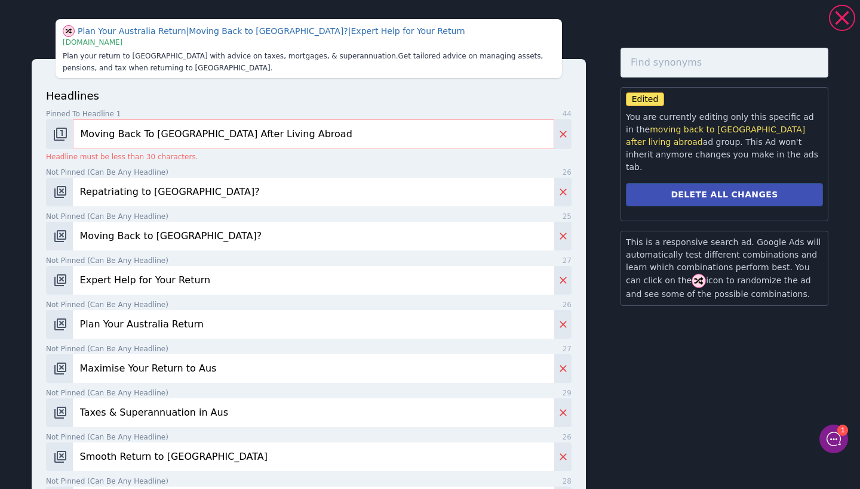
click at [189, 136] on input "Moving Back To [GEOGRAPHIC_DATA] After Living Abroad" at bounding box center [313, 134] width 481 height 30
drag, startPoint x: 180, startPoint y: 155, endPoint x: 229, endPoint y: 161, distance: 49.4
click at [229, 161] on p "Headline must be less than 30 characters." at bounding box center [308, 157] width 525 height 11
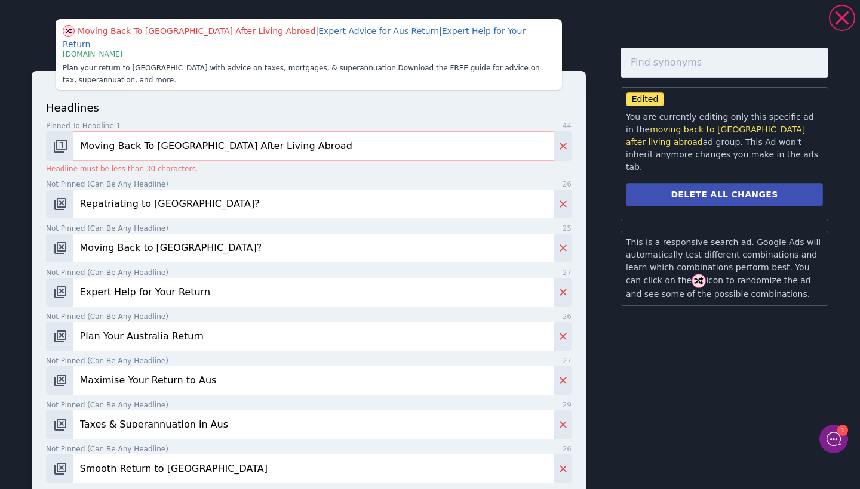
click at [192, 135] on input "Moving Back To [GEOGRAPHIC_DATA] After Living Abroad" at bounding box center [313, 146] width 481 height 30
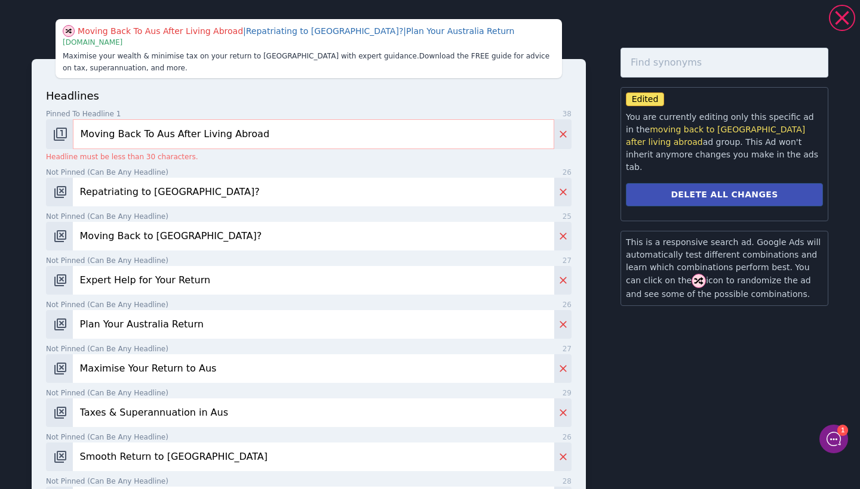
click at [260, 137] on input "Moving Back To Aus After Living Abroad" at bounding box center [313, 134] width 481 height 30
click at [134, 134] on input "Moving Back To Aus After Living Abroad" at bounding box center [313, 134] width 481 height 30
click at [117, 133] on input "Moving To Aus After Living Abroad" at bounding box center [313, 134] width 481 height 30
click at [82, 130] on input "Move To Aus After Living Abroad" at bounding box center [313, 134] width 481 height 30
click at [118, 134] on input "Move To Aus After Living Abroad" at bounding box center [313, 134] width 481 height 30
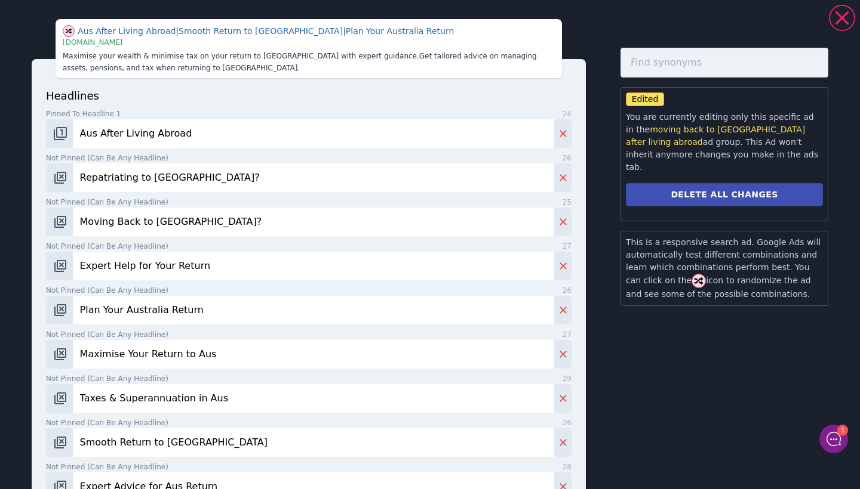
click at [84, 134] on input "Aus After Living Abroad" at bounding box center [313, 133] width 481 height 29
click at [97, 128] on input "Aus After Living Abroad" at bounding box center [313, 133] width 481 height 29
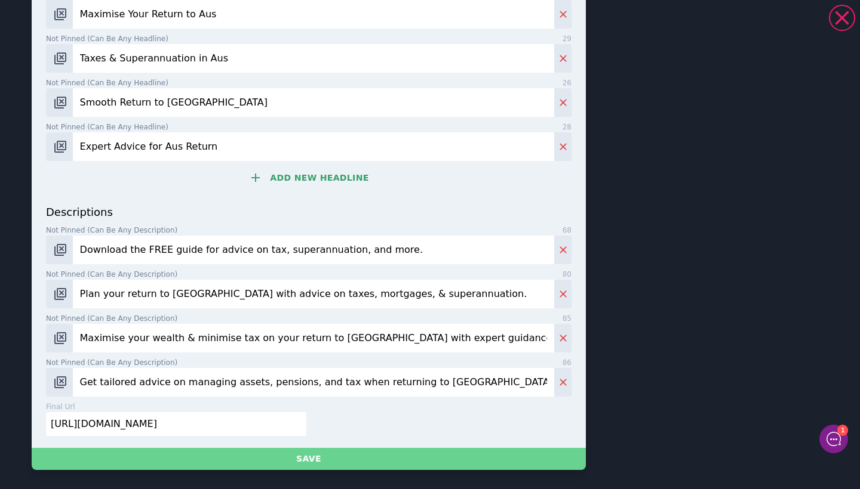
scroll to position [1379, 0]
type input "Australia After Living Abroad"
click at [321, 459] on button "Save" at bounding box center [309, 459] width 554 height 22
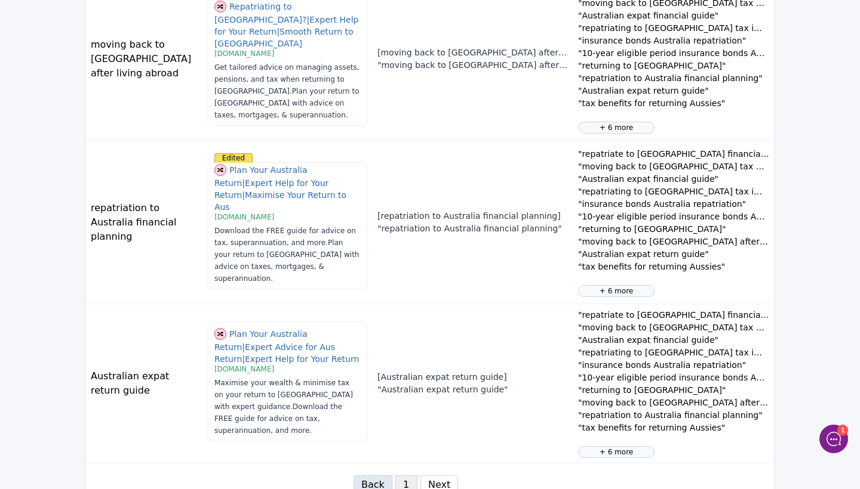
click at [451, 476] on button "Next" at bounding box center [439, 485] width 38 height 19
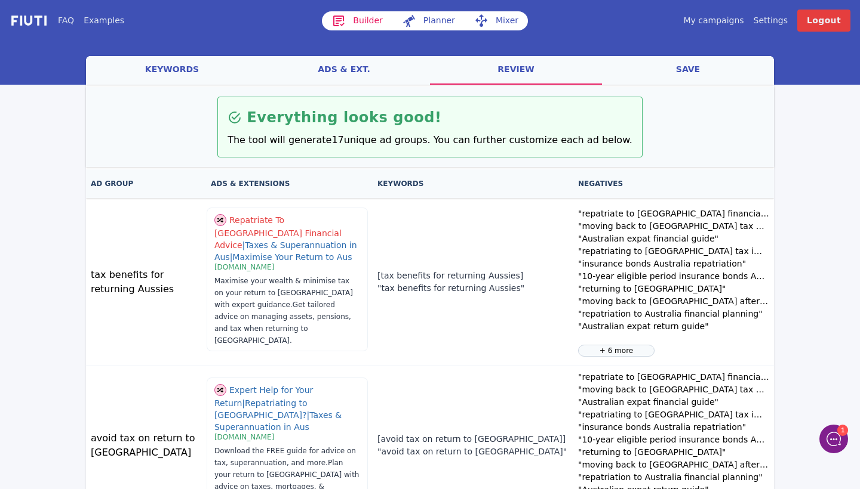
scroll to position [0, 0]
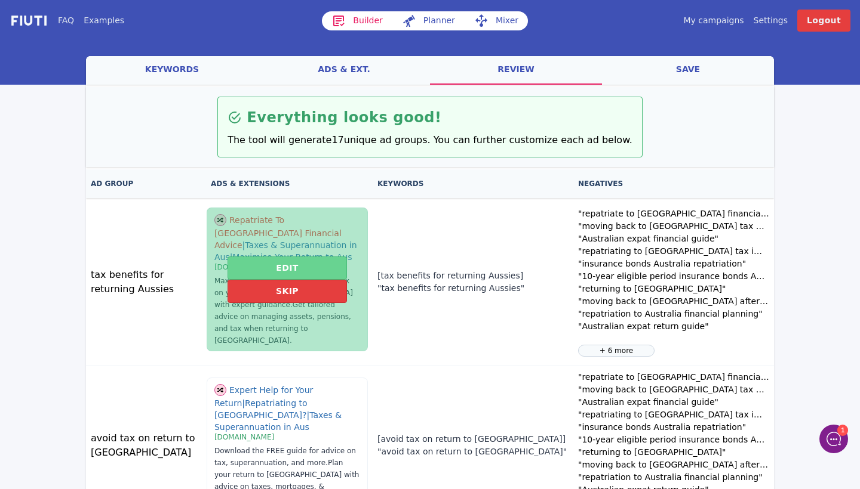
click at [277, 265] on button "Edit" at bounding box center [286, 268] width 119 height 23
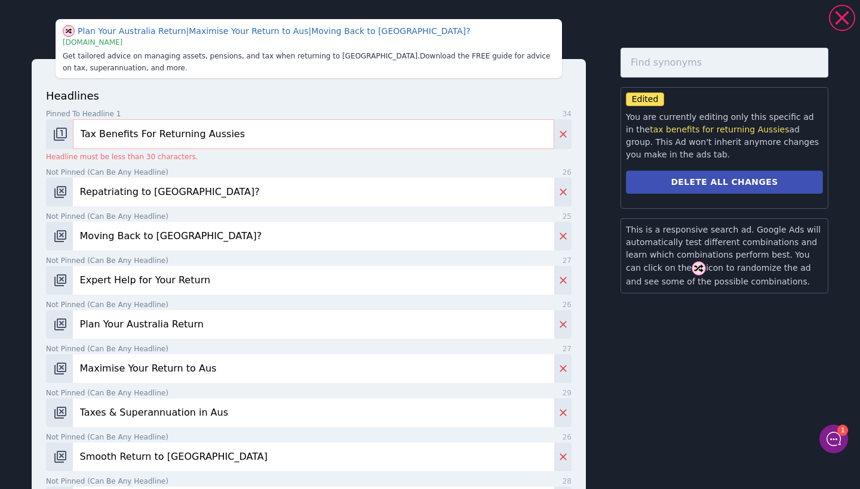
click at [153, 136] on input "Tax Benefits For Returning Aussies" at bounding box center [313, 134] width 481 height 30
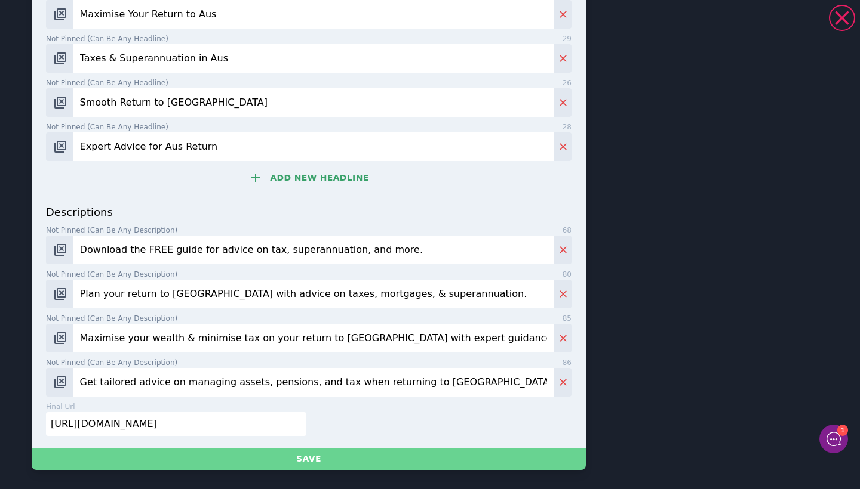
scroll to position [340, 0]
type input "Tax Benefits Returning Aussies"
click at [321, 453] on button "Save" at bounding box center [309, 459] width 554 height 22
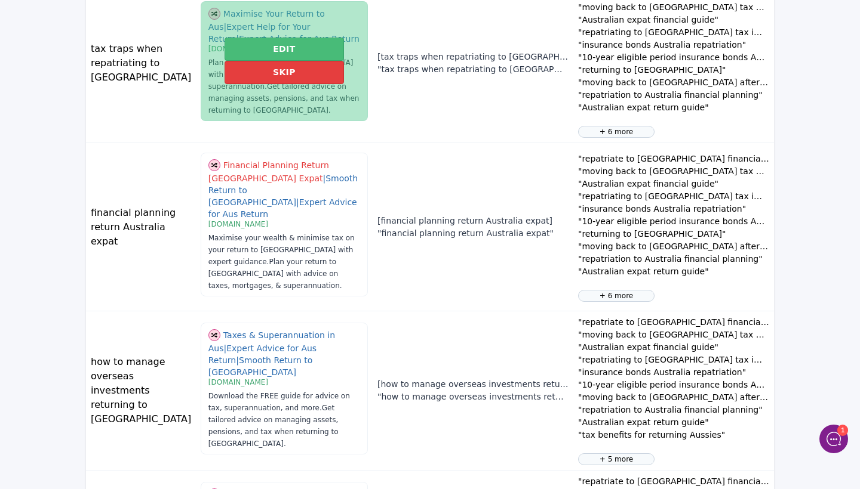
scroll to position [555, 0]
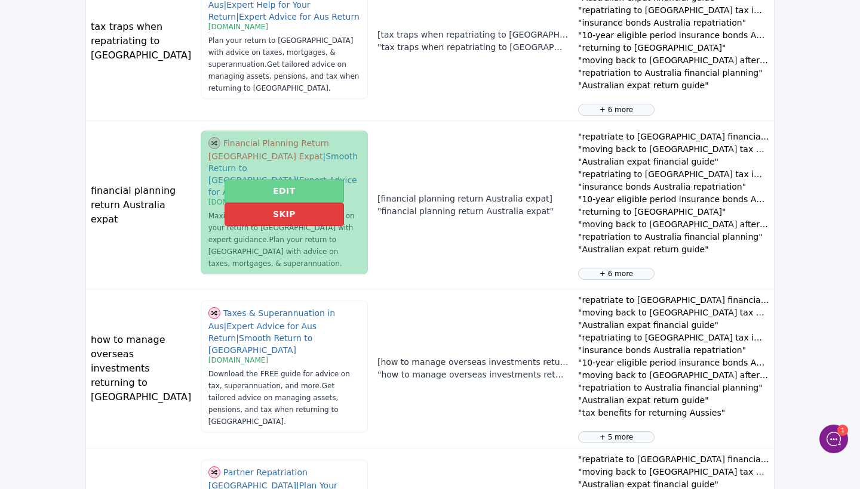
click at [272, 191] on button "Edit" at bounding box center [283, 191] width 119 height 23
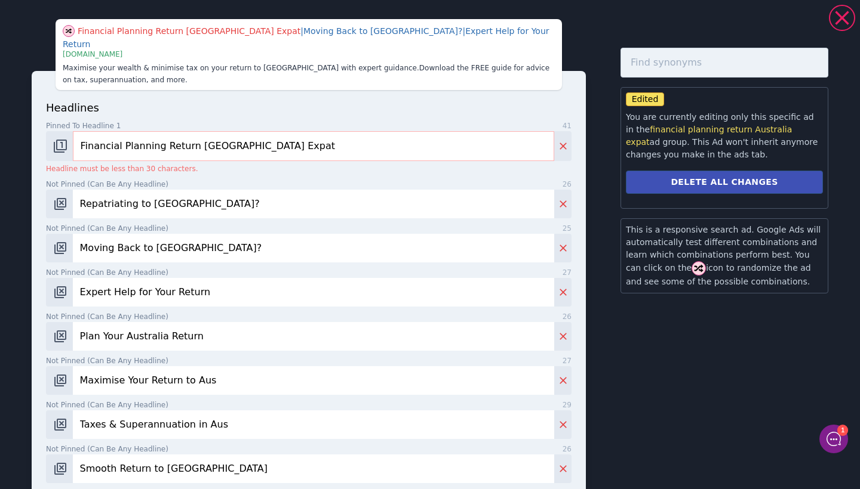
click at [120, 136] on input "Financial Planning Return [GEOGRAPHIC_DATA] Expat" at bounding box center [313, 146] width 481 height 30
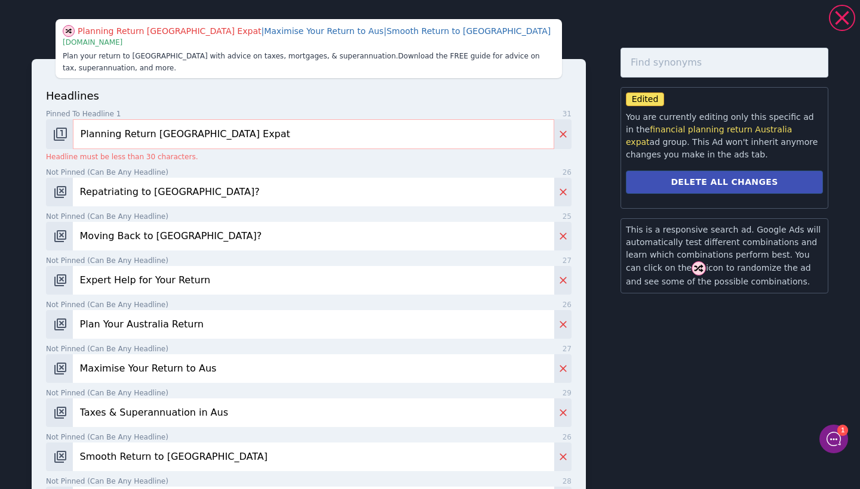
click at [117, 138] on input "Planning Return [GEOGRAPHIC_DATA] Expat" at bounding box center [313, 134] width 481 height 30
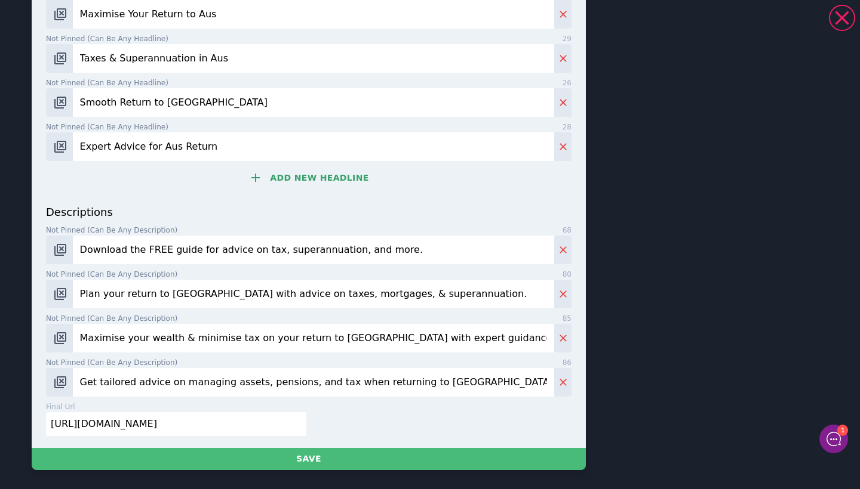
scroll to position [340, 0]
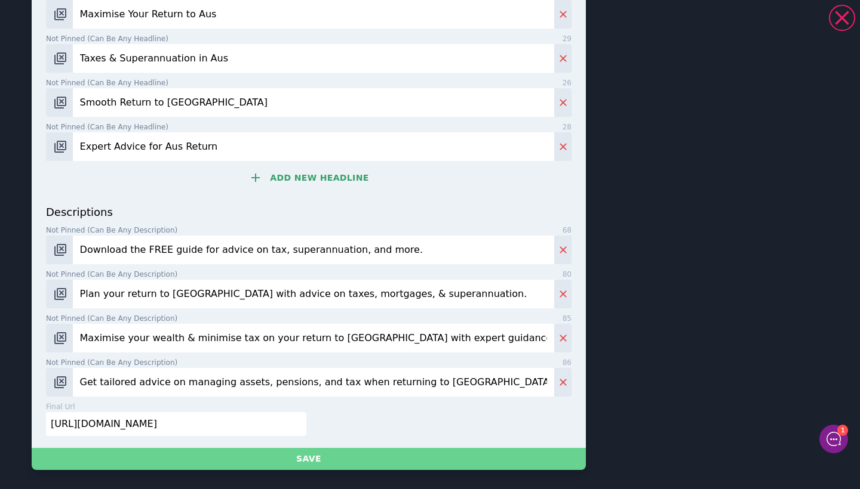
type input "Plan Return [GEOGRAPHIC_DATA] Expat"
click at [302, 461] on button "Save" at bounding box center [309, 459] width 554 height 22
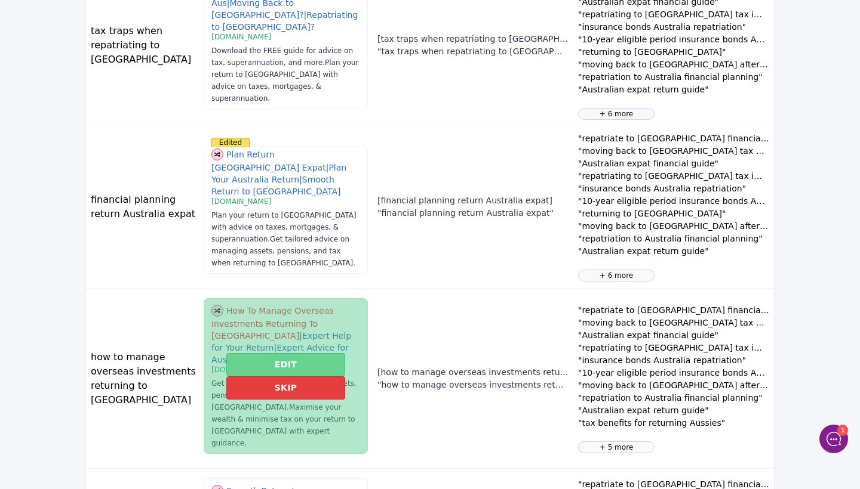
click at [272, 353] on button "Edit" at bounding box center [285, 364] width 119 height 23
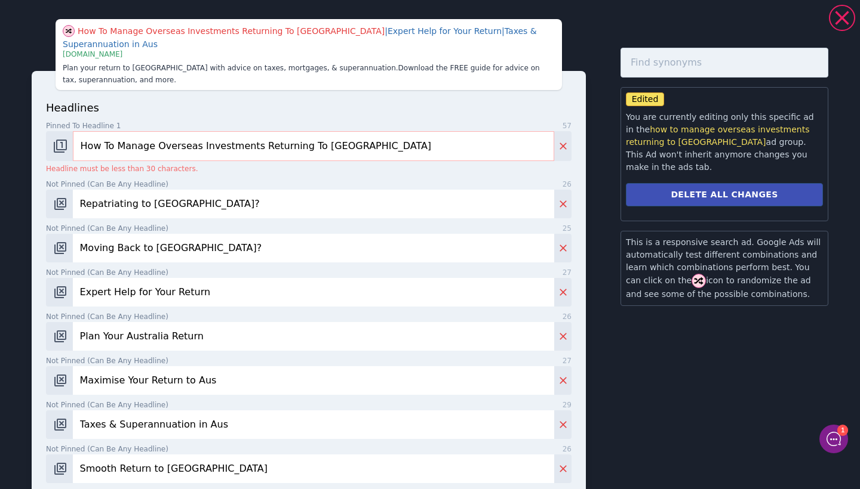
drag, startPoint x: 115, startPoint y: 134, endPoint x: 36, endPoint y: 134, distance: 78.8
click at [36, 134] on div "headlines Pinned to headline 1 57 How To Manage Overseas Investments Returning …" at bounding box center [309, 443] width 554 height 744
click at [311, 134] on input "Manage Overseas Investments Returning To [GEOGRAPHIC_DATA]" at bounding box center [313, 146] width 481 height 30
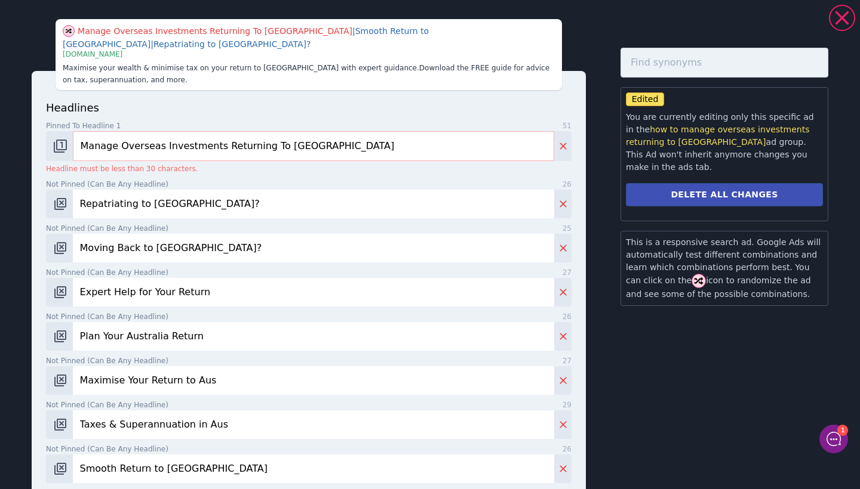
click at [118, 133] on input "Manage Overseas Investments Returning To [GEOGRAPHIC_DATA]" at bounding box center [313, 146] width 481 height 30
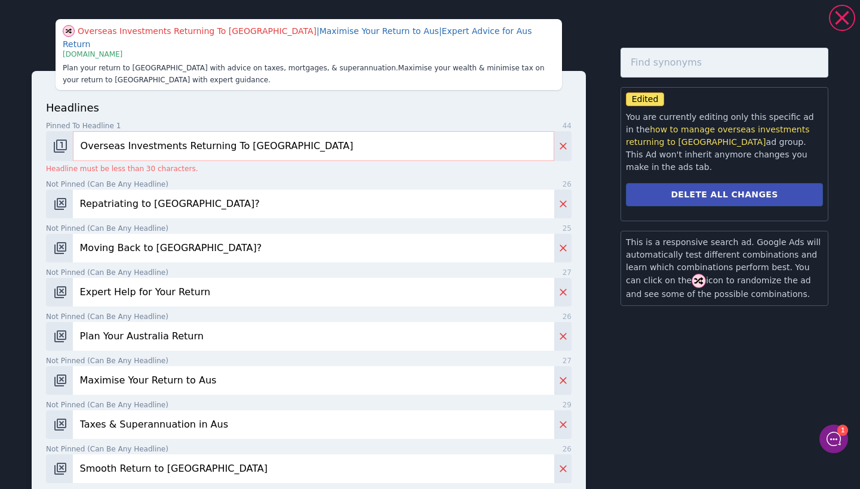
click at [293, 131] on input "Overseas Investments Returning To [GEOGRAPHIC_DATA]" at bounding box center [313, 146] width 481 height 30
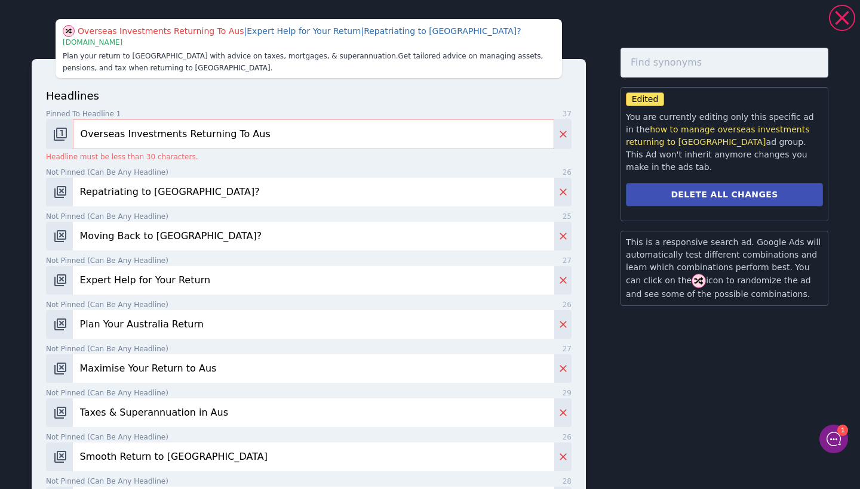
click at [222, 136] on input "Overseas Investments Returning To Aus" at bounding box center [313, 134] width 481 height 30
click at [123, 138] on input "Overseas Investments Return To Aus" at bounding box center [313, 134] width 481 height 30
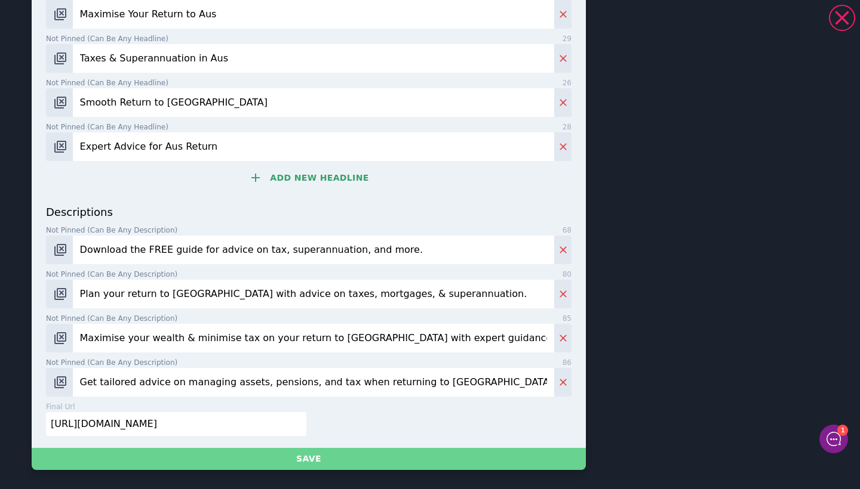
type input "Investments Return To Aus"
click at [327, 458] on button "Save" at bounding box center [309, 459] width 554 height 22
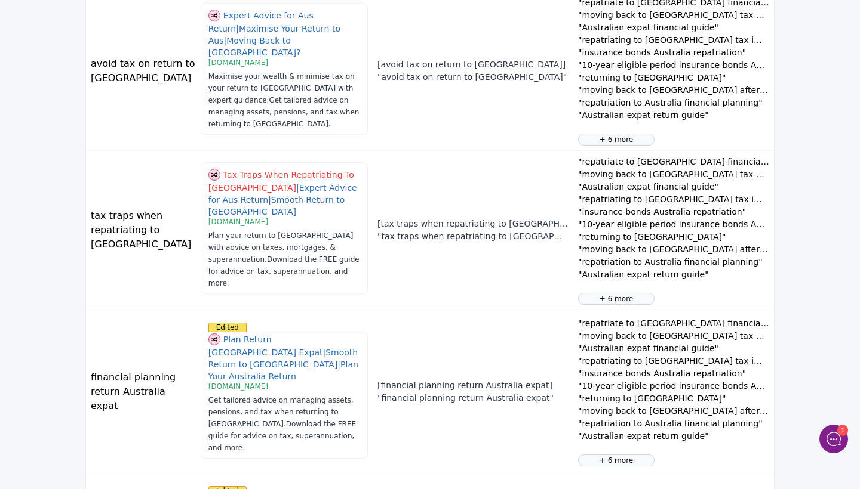
scroll to position [375, 0]
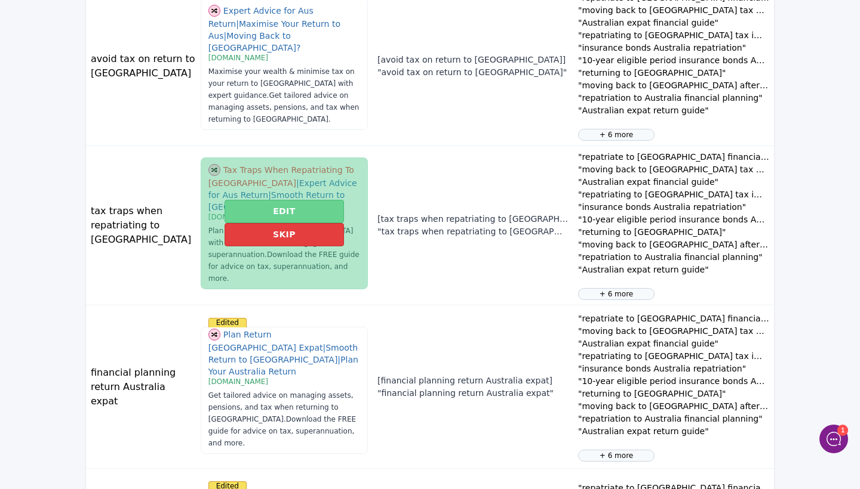
click at [274, 201] on button "Edit" at bounding box center [283, 211] width 119 height 23
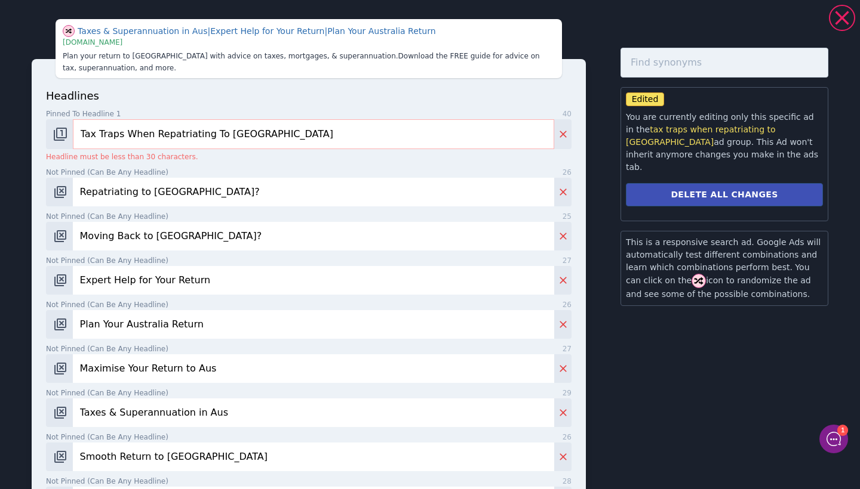
click at [260, 140] on input "Tax Traps When Repatriating To [GEOGRAPHIC_DATA]" at bounding box center [313, 134] width 481 height 30
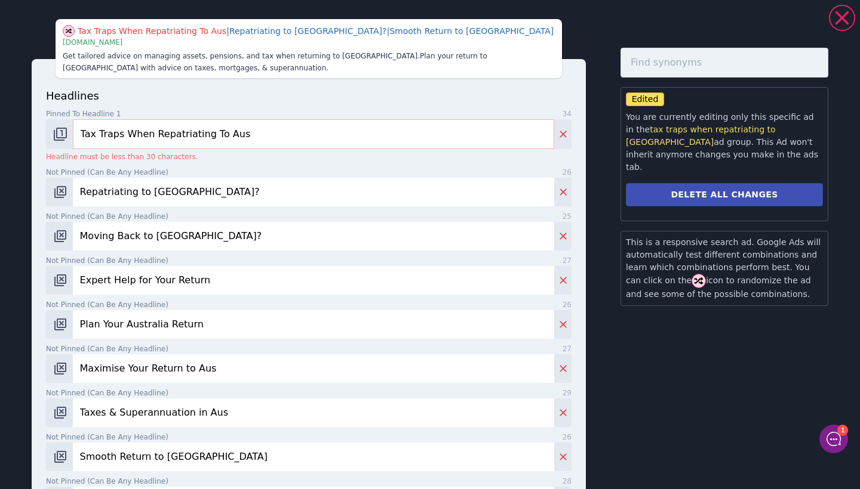
click at [150, 138] on input "Tax Traps When Repatriating To Aus" at bounding box center [313, 134] width 481 height 30
click at [120, 134] on input "Tax Traps When Repatriating To Aus" at bounding box center [313, 134] width 481 height 30
click at [217, 133] on input "Tax Traps When Repatriating To Aus" at bounding box center [313, 134] width 481 height 30
click at [150, 136] on input "Tax Traps When Repatriating to Aus" at bounding box center [313, 134] width 481 height 30
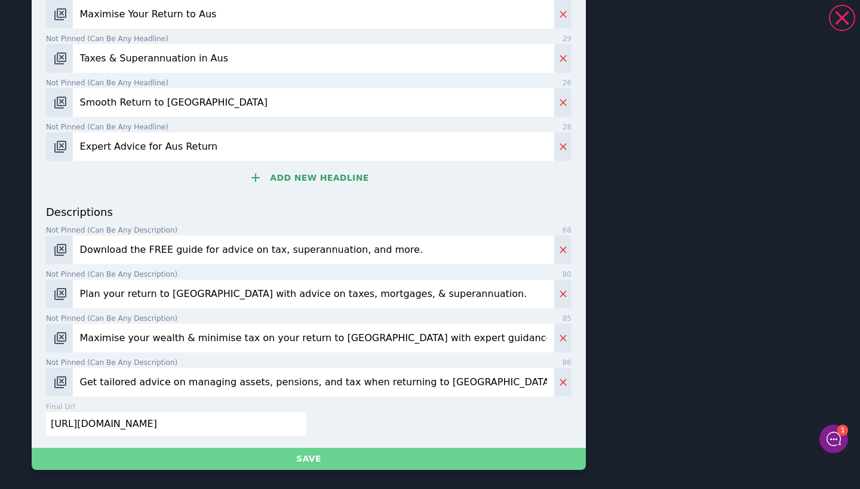
scroll to position [340, 0]
type input "Tax Traps Repatriating to Aus"
click at [307, 455] on button "Save" at bounding box center [309, 459] width 554 height 22
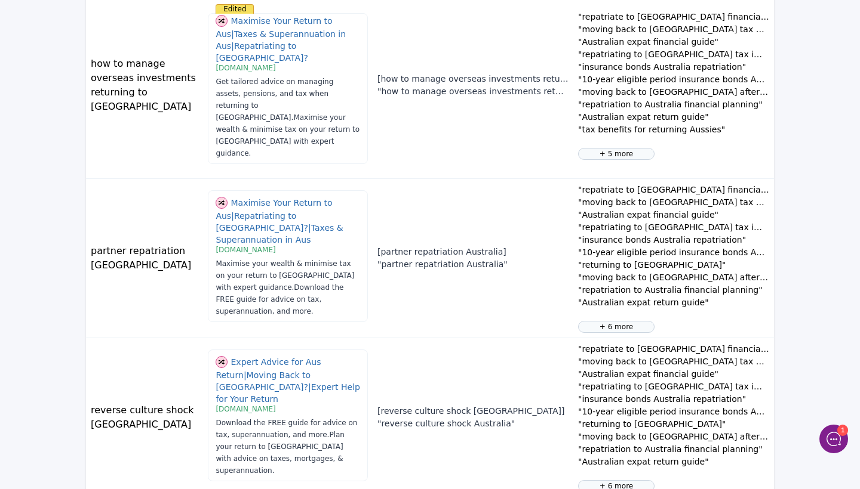
scroll to position [901, 0]
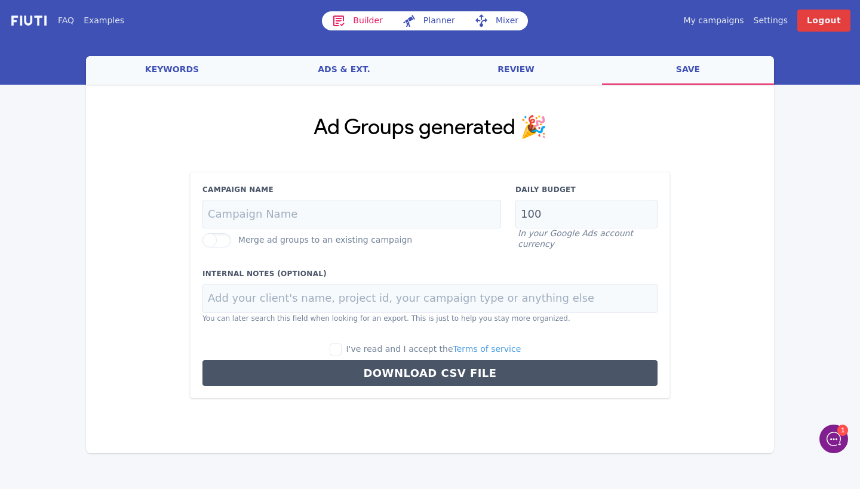
scroll to position [0, 0]
click at [447, 221] on input "Campaign Name" at bounding box center [351, 214] width 298 height 29
click at [209, 72] on link "keywords" at bounding box center [172, 70] width 172 height 29
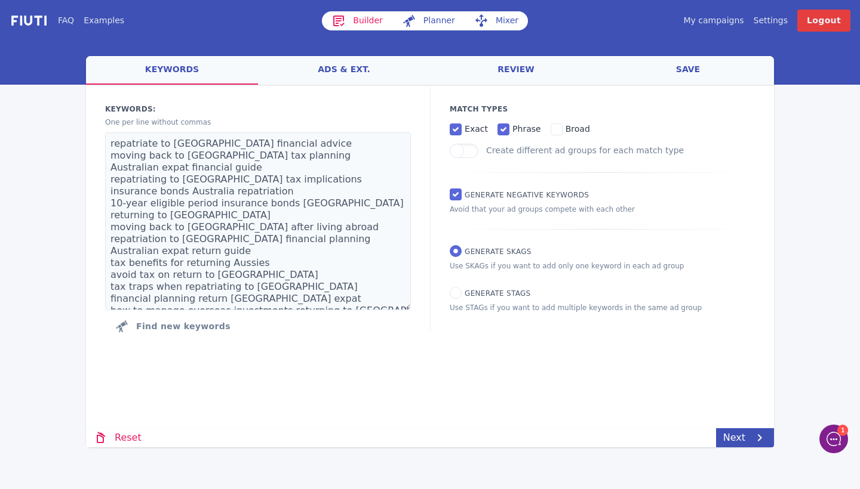
click at [332, 72] on link "ads & ext." at bounding box center [344, 70] width 172 height 29
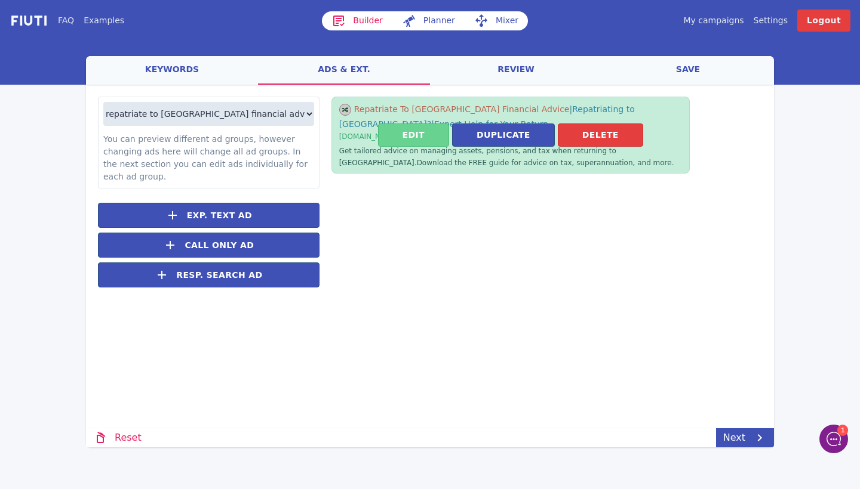
click at [400, 134] on button "Edit" at bounding box center [413, 135] width 71 height 23
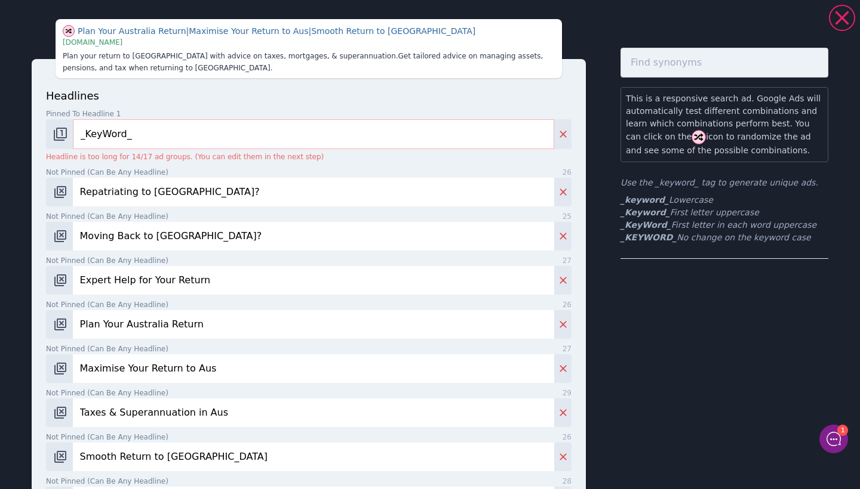
drag, startPoint x: 183, startPoint y: 193, endPoint x: 81, endPoint y: 185, distance: 102.4
click at [81, 185] on input "Repatriating to [GEOGRAPHIC_DATA]?" at bounding box center [313, 192] width 481 height 29
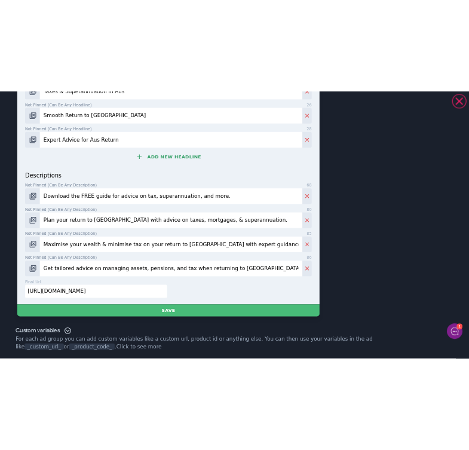
scroll to position [412, 0]
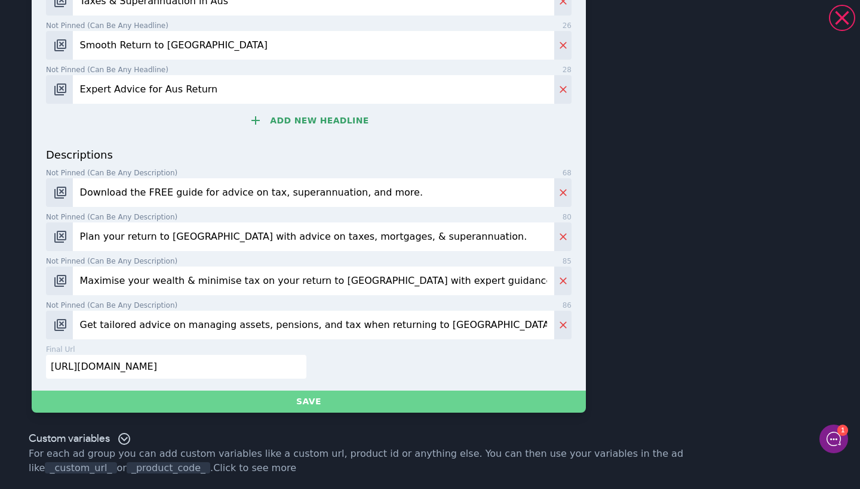
click at [370, 396] on button "Save" at bounding box center [309, 402] width 554 height 22
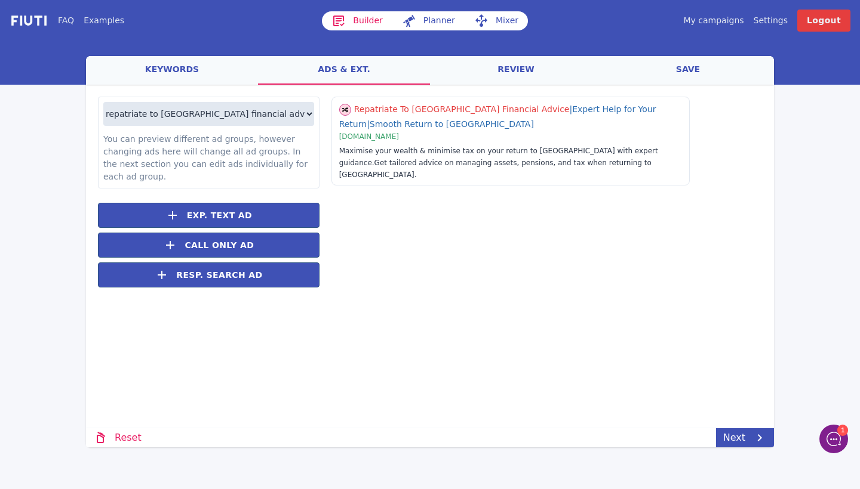
click at [666, 66] on link "save" at bounding box center [688, 70] width 172 height 29
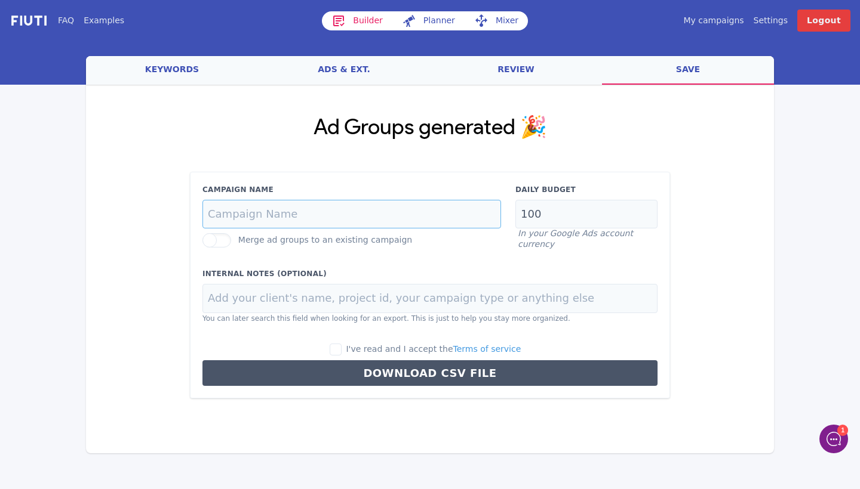
click at [398, 207] on input "Campaign Name" at bounding box center [351, 214] width 298 height 29
paste input "Repatriating to [GEOGRAPHIC_DATA]"
type input "Repatriating to [GEOGRAPHIC_DATA]"
click at [547, 203] on input "100" at bounding box center [586, 214] width 142 height 29
click at [553, 212] on input "100" at bounding box center [586, 214] width 142 height 29
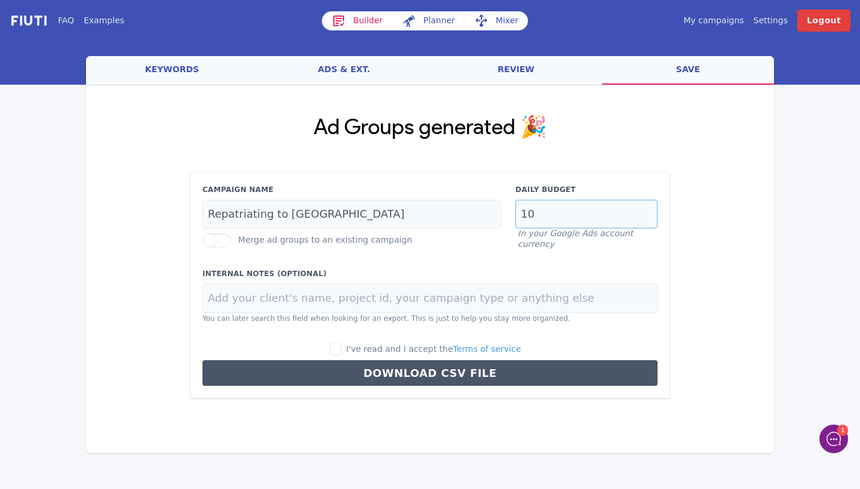
type input "1"
type input "25"
click at [341, 347] on input "I've read and I accept the Terms of service" at bounding box center [336, 350] width 12 height 12
checkbox input "true"
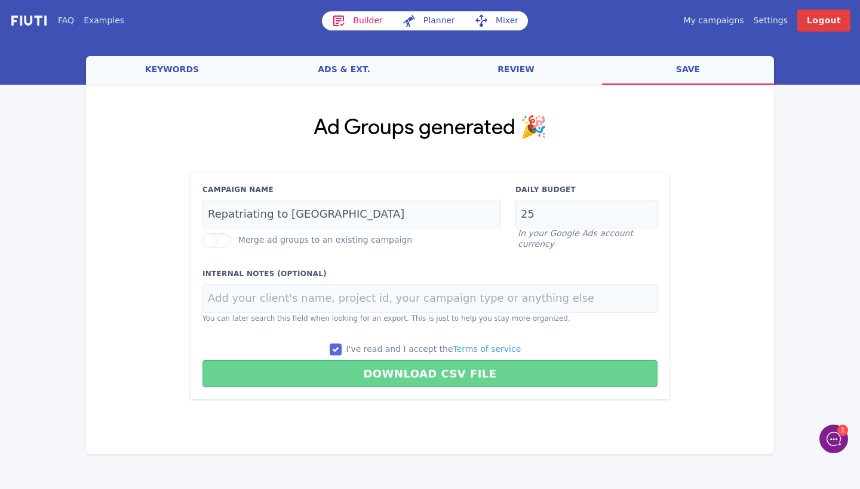
click at [421, 373] on button "Download CSV File" at bounding box center [429, 374] width 455 height 27
